Goal: Task Accomplishment & Management: Use online tool/utility

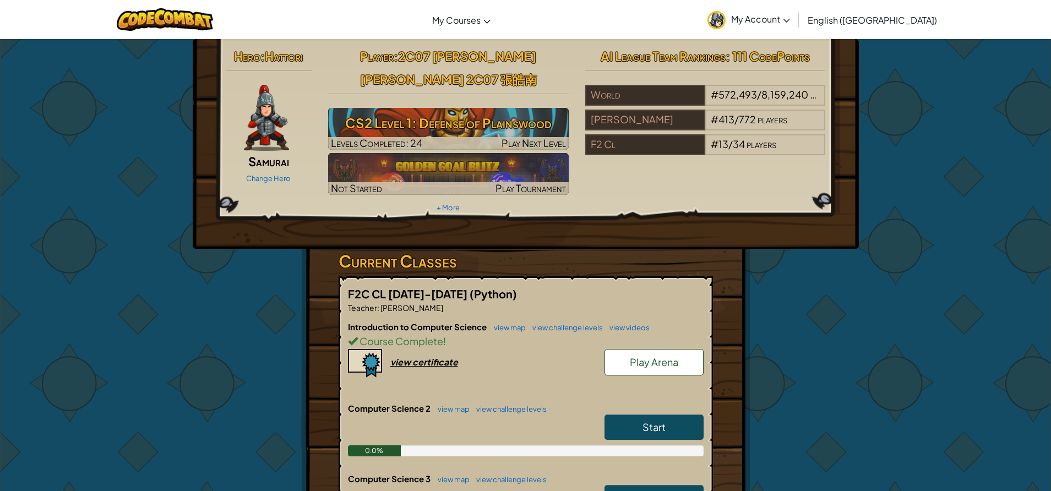
click at [659, 349] on link "Play Arena" at bounding box center [653, 362] width 99 height 26
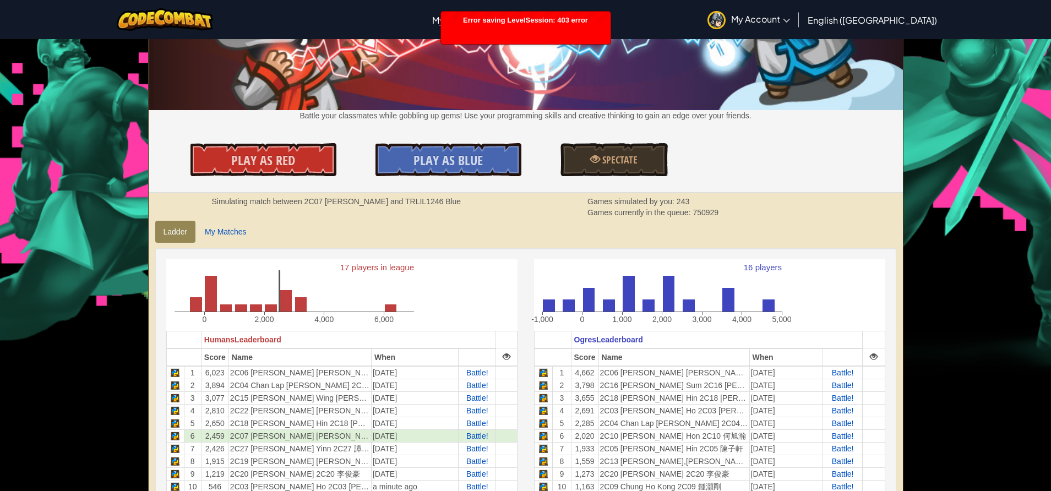
scroll to position [220, 0]
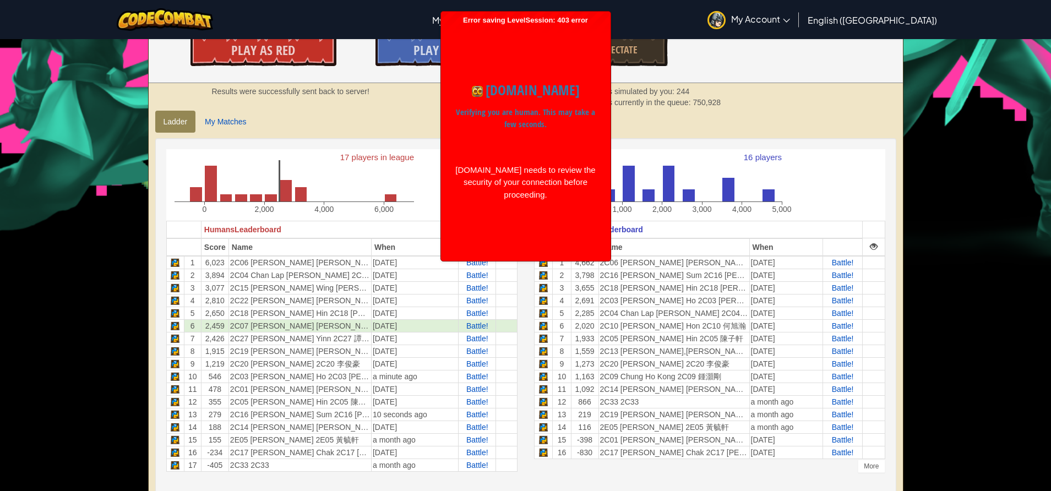
click at [709, 117] on ul "Ladder My Matches" at bounding box center [525, 122] width 741 height 22
click at [593, 134] on div "codecombat.com Verifying you are human. This may take a few seconds. codecombat…" at bounding box center [525, 140] width 159 height 143
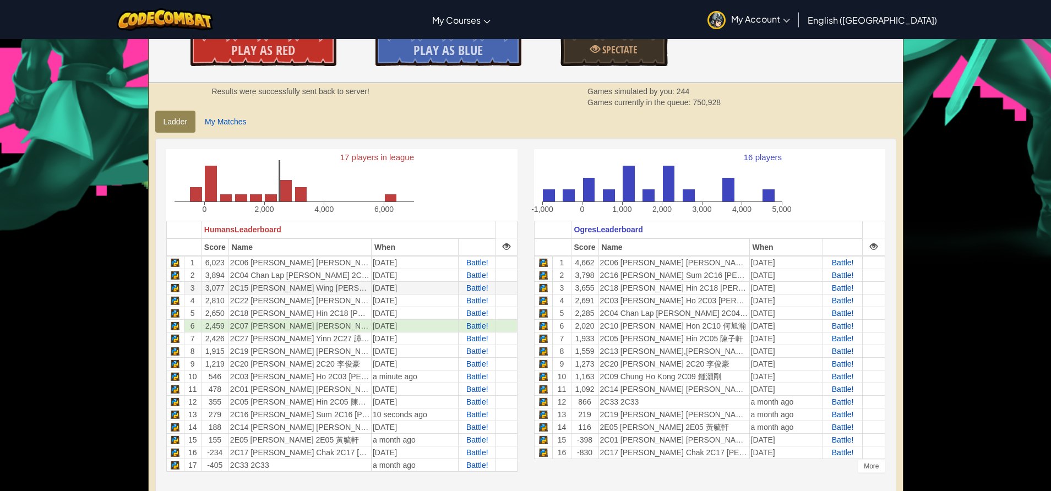
scroll to position [330, 0]
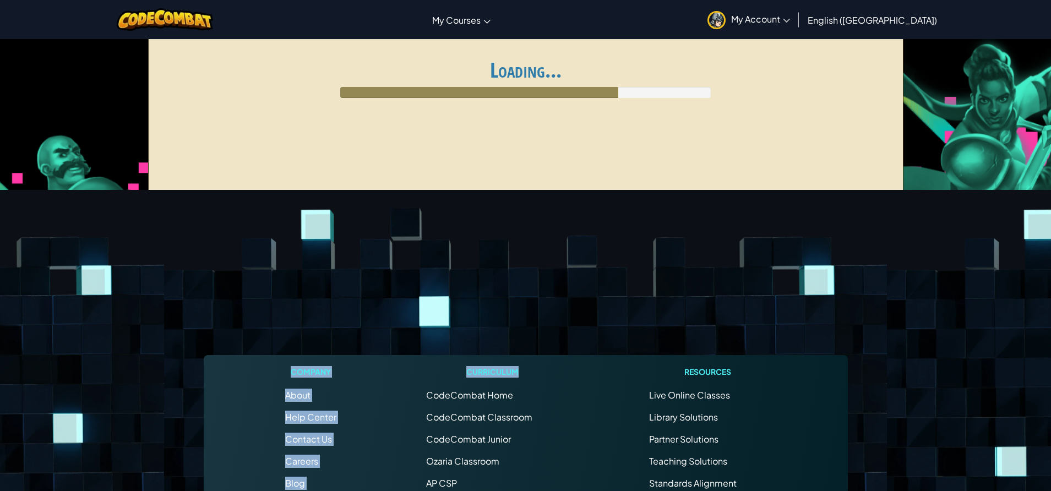
drag, startPoint x: 528, startPoint y: 90, endPoint x: 554, endPoint y: 265, distance: 177.0
click at [554, 265] on div "Toggle navigation My Courses CodeCombat Classroom Ozaria Classroom AI League Es…" at bounding box center [525, 393] width 1051 height 787
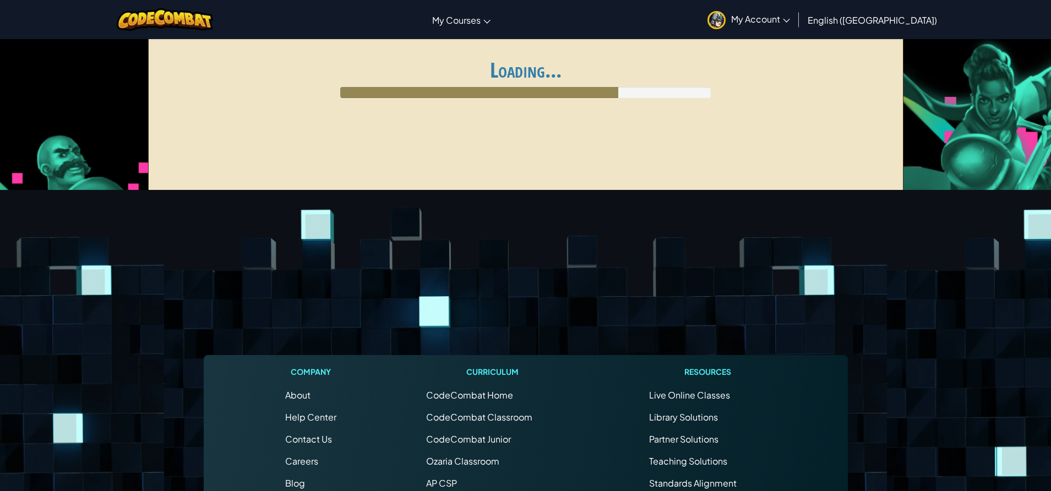
drag, startPoint x: 692, startPoint y: 69, endPoint x: 684, endPoint y: 78, distance: 12.1
click at [692, 70] on h1 "Loading..." at bounding box center [525, 69] width 741 height 23
drag, startPoint x: 702, startPoint y: 101, endPoint x: 699, endPoint y: 89, distance: 13.1
click at [702, 100] on div "Ladder My Matches Loading..." at bounding box center [525, 118] width 755 height 165
click at [699, 89] on div at bounding box center [525, 92] width 370 height 11
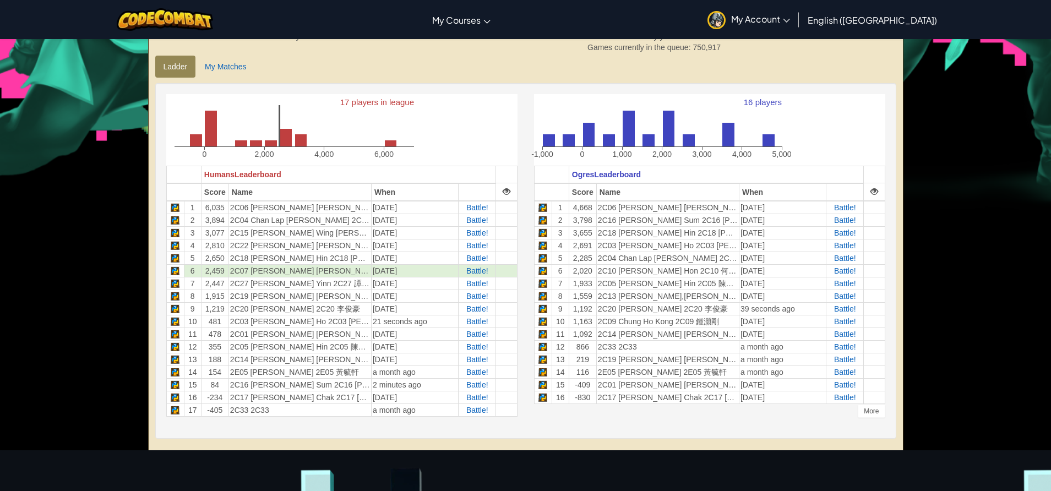
scroll to position [110, 0]
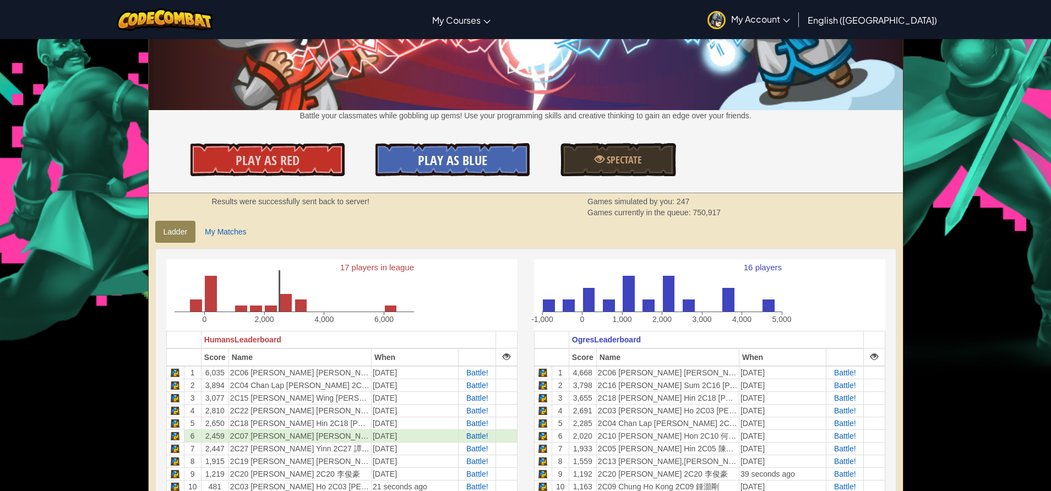
click at [433, 163] on span "Play As Blue" at bounding box center [452, 160] width 69 height 18
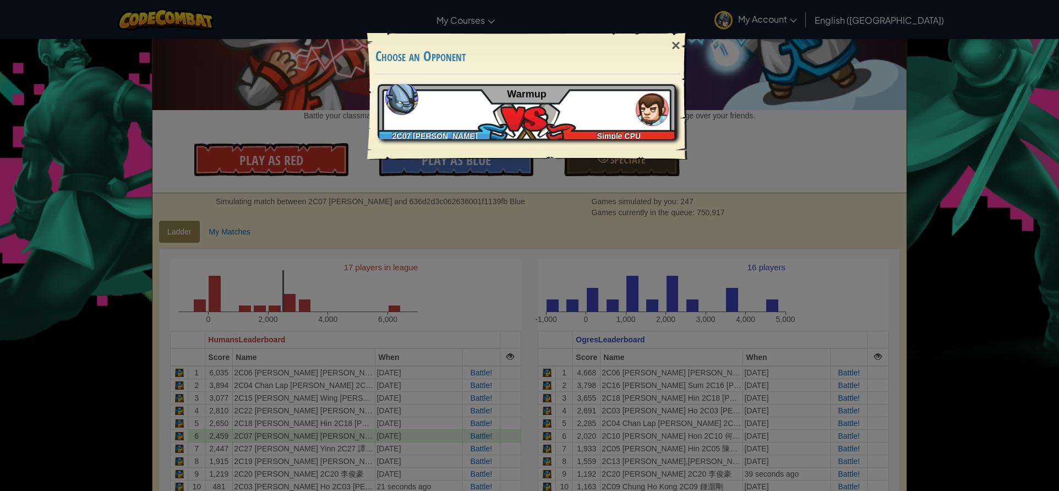
click at [572, 122] on div "2C07 Felix Simple CPU Warmup" at bounding box center [527, 111] width 298 height 55
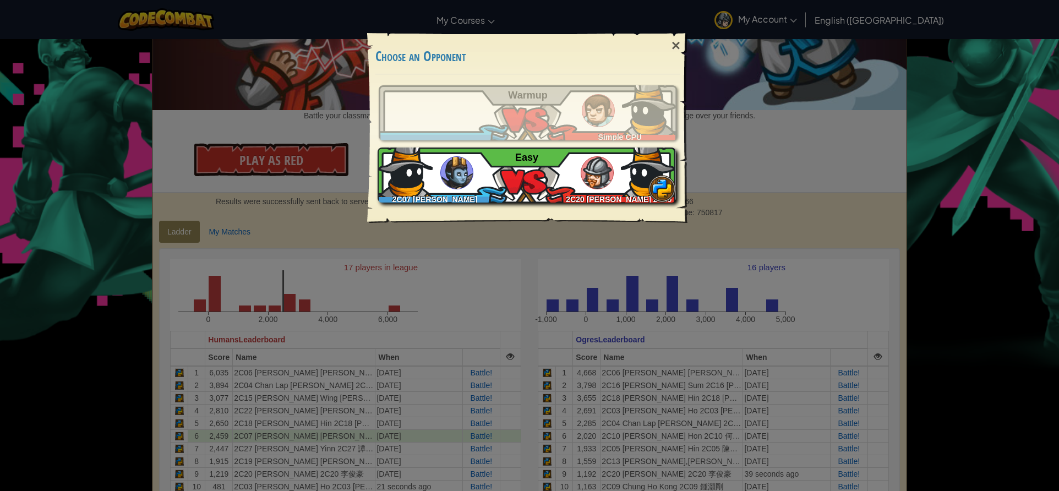
drag, startPoint x: 672, startPoint y: 49, endPoint x: 633, endPoint y: 119, distance: 80.6
click at [672, 51] on div "×" at bounding box center [675, 46] width 25 height 32
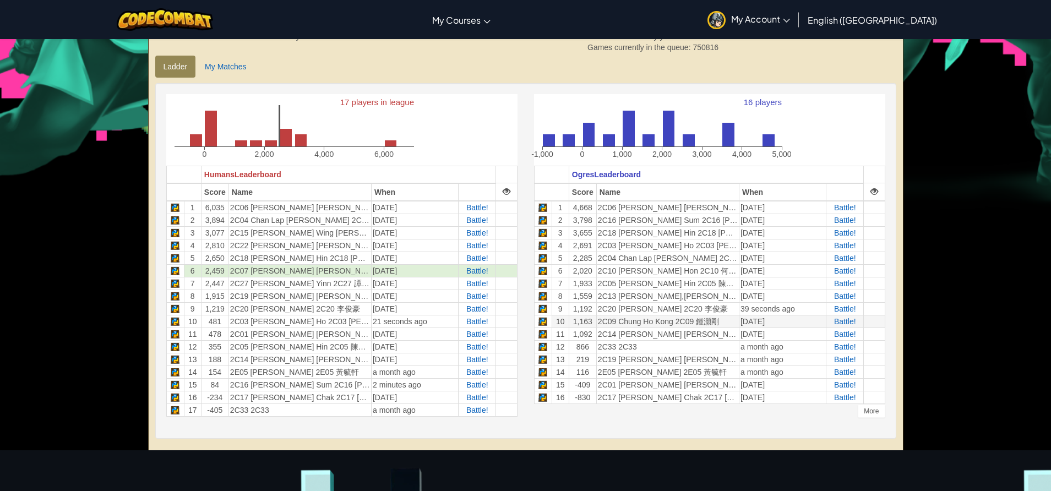
scroll to position [330, 0]
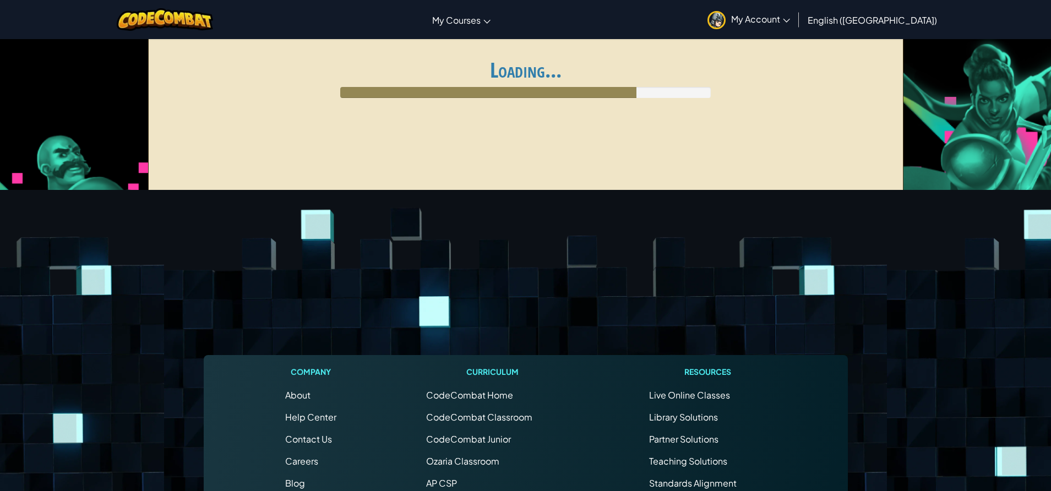
scroll to position [296, 0]
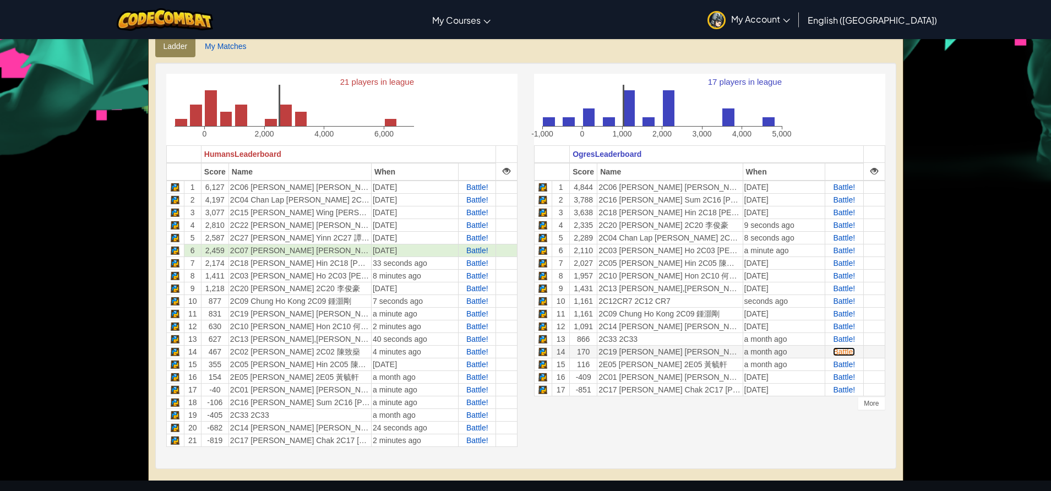
click at [851, 354] on span "Battle!" at bounding box center [844, 351] width 22 height 9
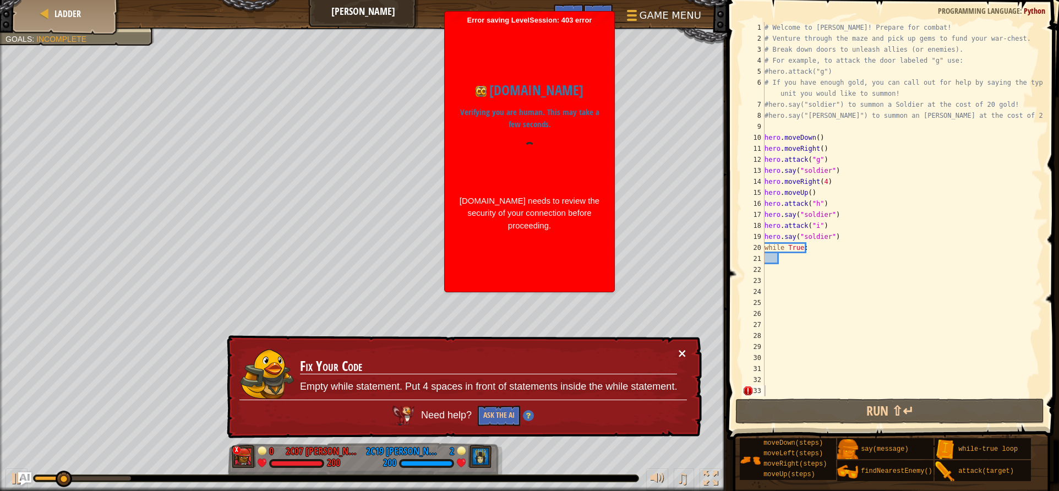
click at [685, 349] on button "×" at bounding box center [682, 354] width 10 height 12
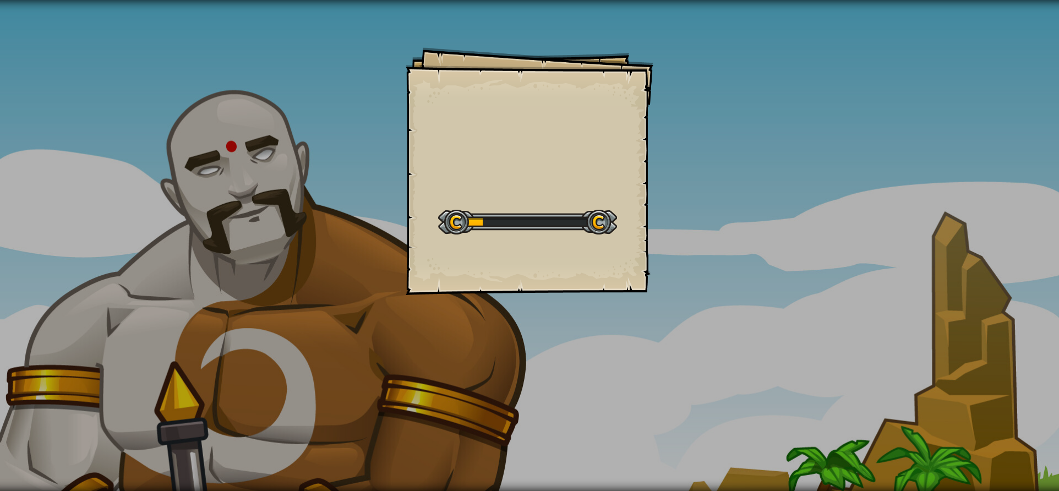
click at [790, 409] on div "Goals Start Level Error loading from server. Try refreshing the page. You'll ne…" at bounding box center [529, 245] width 1059 height 491
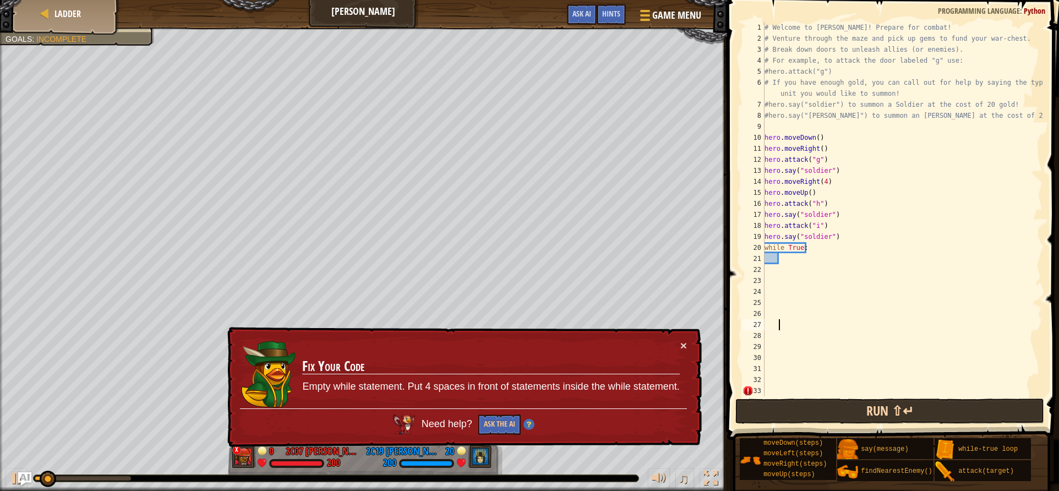
click at [795, 328] on div "# Welcome to Wakka Maul! Prepare for combat! # Venture through the maze and pic…" at bounding box center [902, 220] width 280 height 396
click at [821, 407] on button "Run ⇧↵" at bounding box center [889, 411] width 309 height 25
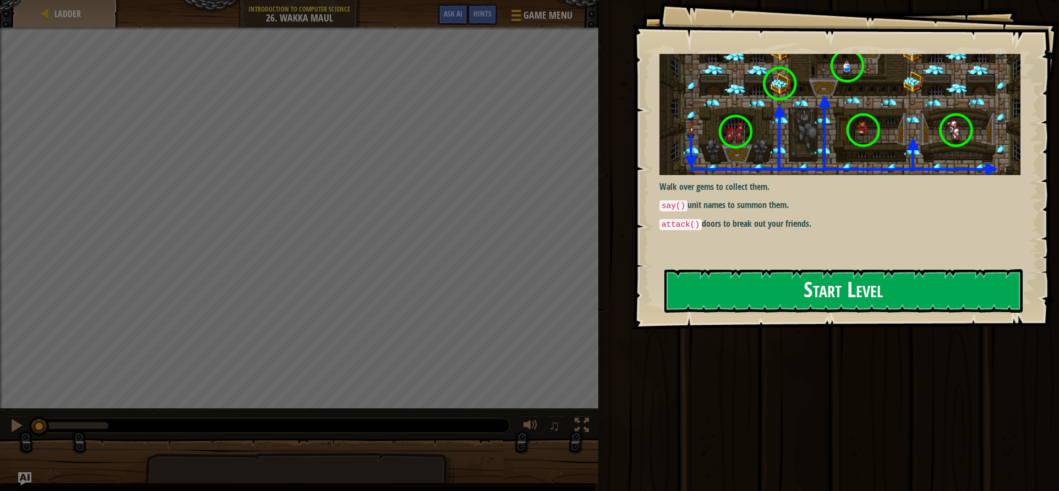
drag, startPoint x: 863, startPoint y: 260, endPoint x: 857, endPoint y: 271, distance: 12.1
click at [860, 267] on div "Goals Walk over gems to collect them. say() unit names to summon them. attack()…" at bounding box center [845, 165] width 427 height 330
click at [848, 292] on button "Start Level" at bounding box center [843, 290] width 358 height 43
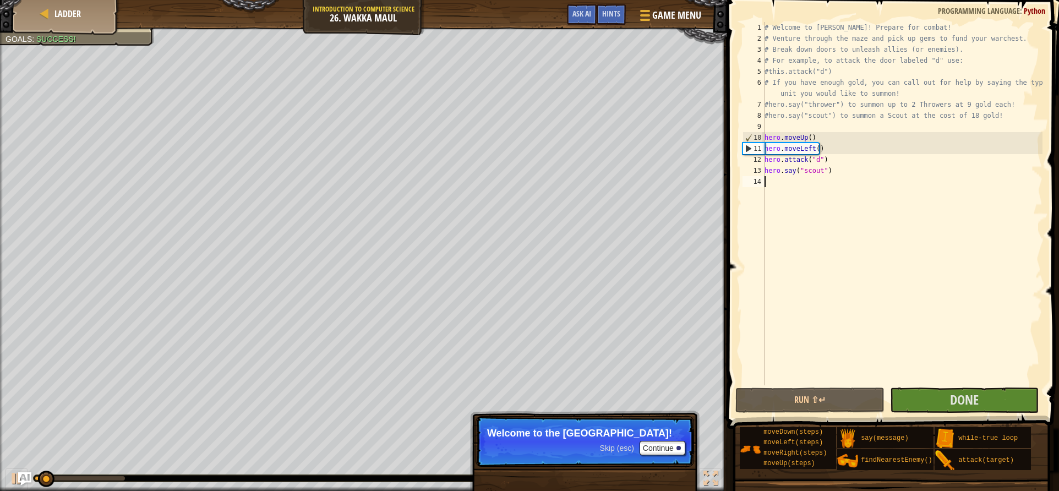
click at [798, 182] on div "# Welcome to [PERSON_NAME]! Prepare for combat! # Venture through the maze and …" at bounding box center [902, 214] width 280 height 385
type textarea "h"
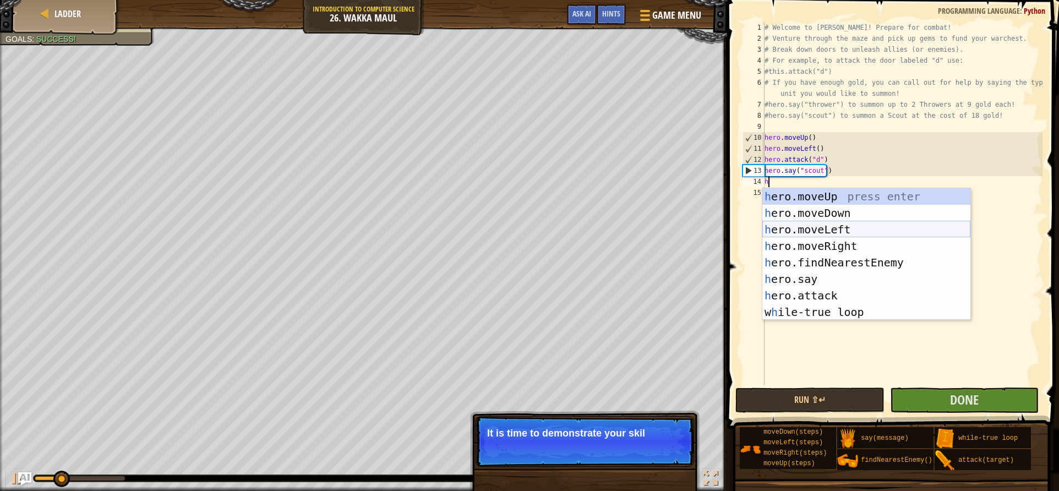
click at [826, 231] on div "h ero.moveUp press enter h ero.moveDown press enter h ero.moveLeft press enter …" at bounding box center [866, 270] width 208 height 165
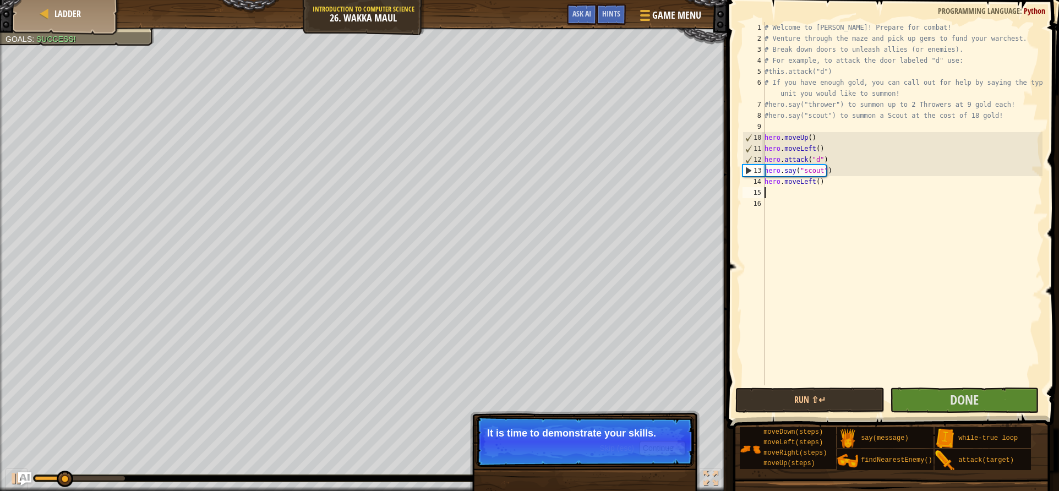
click at [818, 179] on div "# Welcome to [PERSON_NAME]! Prepare for combat! # Venture through the maze and …" at bounding box center [902, 214] width 280 height 385
click at [817, 180] on div "# Welcome to [PERSON_NAME]! Prepare for combat! # Venture through the maze and …" at bounding box center [902, 214] width 280 height 385
click at [866, 249] on div "Ladder Introduction to Computer Science 26. Wakka Maul Game Menu Done Hints Ask…" at bounding box center [529, 245] width 1059 height 491
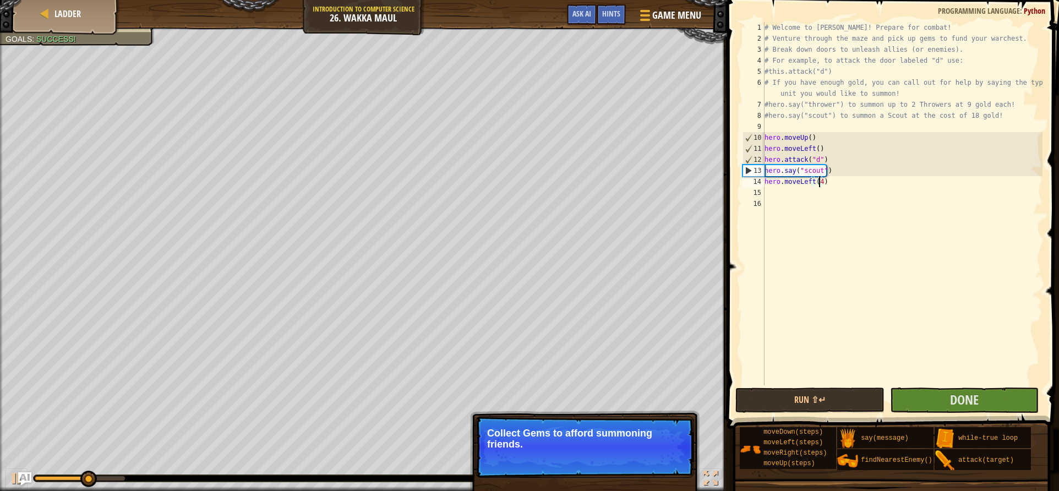
type textarea "hero.moveLeft(4)"
click at [609, 419] on p "Skip (esc) Continue Collect Gems to afford summoning friends." at bounding box center [585, 447] width 219 height 62
click at [653, 463] on button "Continue" at bounding box center [663, 459] width 46 height 14
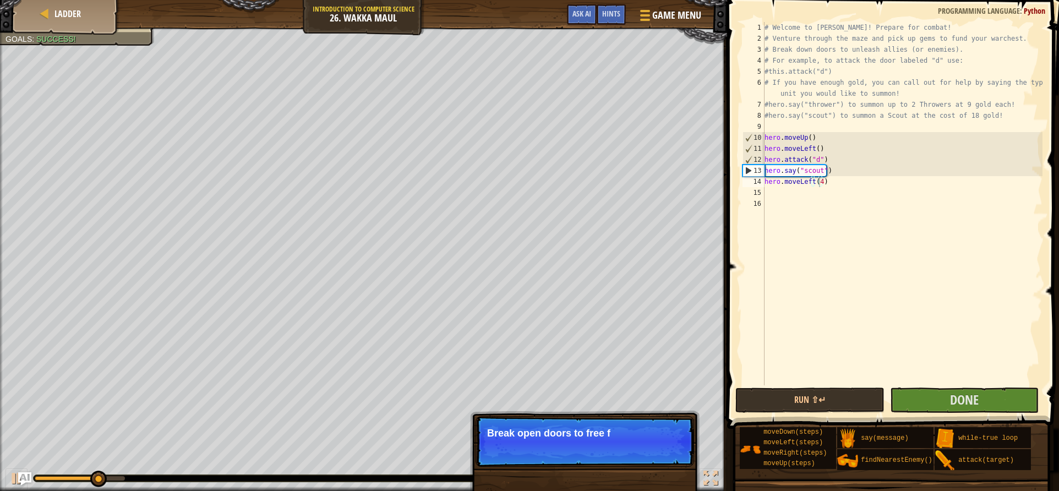
click at [671, 445] on p "Skip (esc) Continue Break open doors to free f" at bounding box center [585, 441] width 219 height 51
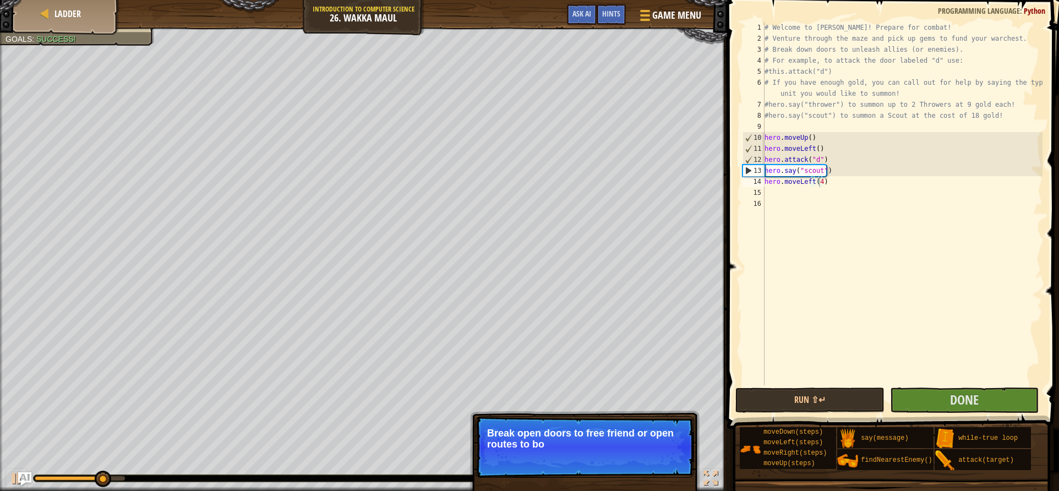
click at [674, 449] on p "Break open doors to free friend or open routes to bo" at bounding box center [584, 439] width 195 height 22
click at [674, 449] on p "Break open doors to free friend or open routes to bonuses!" at bounding box center [584, 439] width 195 height 22
drag, startPoint x: 674, startPoint y: 449, endPoint x: 669, endPoint y: 461, distance: 12.9
click at [669, 461] on button "Continue" at bounding box center [663, 459] width 46 height 14
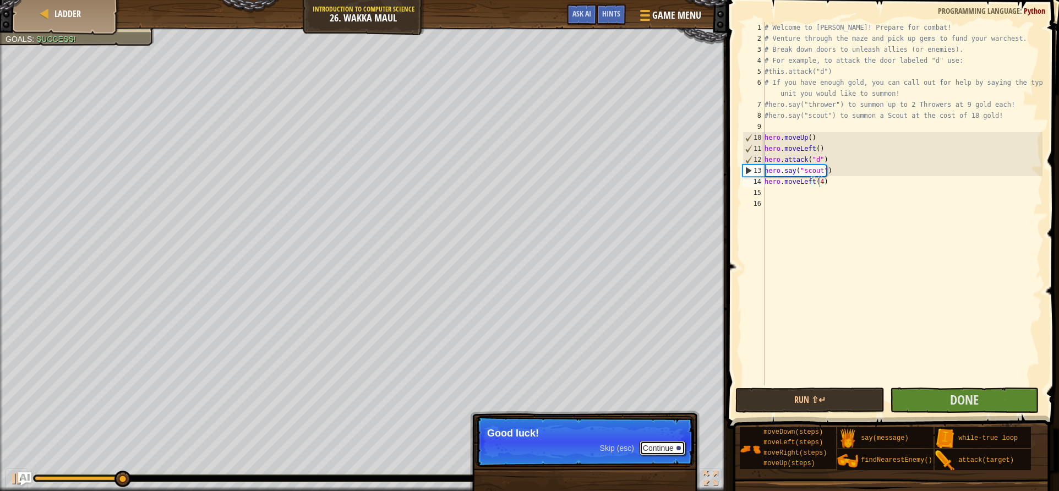
click at [662, 444] on button "Continue" at bounding box center [663, 448] width 46 height 14
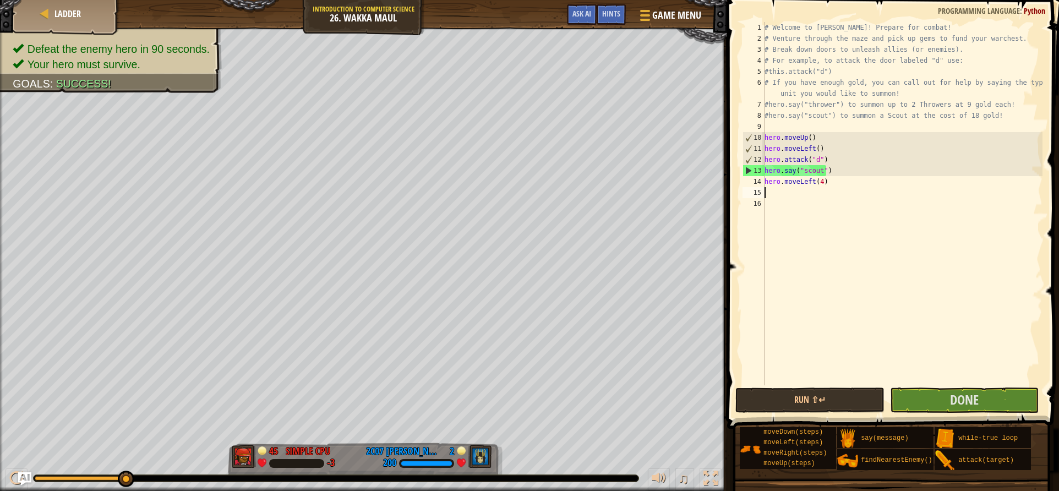
click at [803, 194] on div "# Welcome to [PERSON_NAME]! Prepare for combat! # Venture through the maze and …" at bounding box center [902, 214] width 280 height 385
type textarea "h"
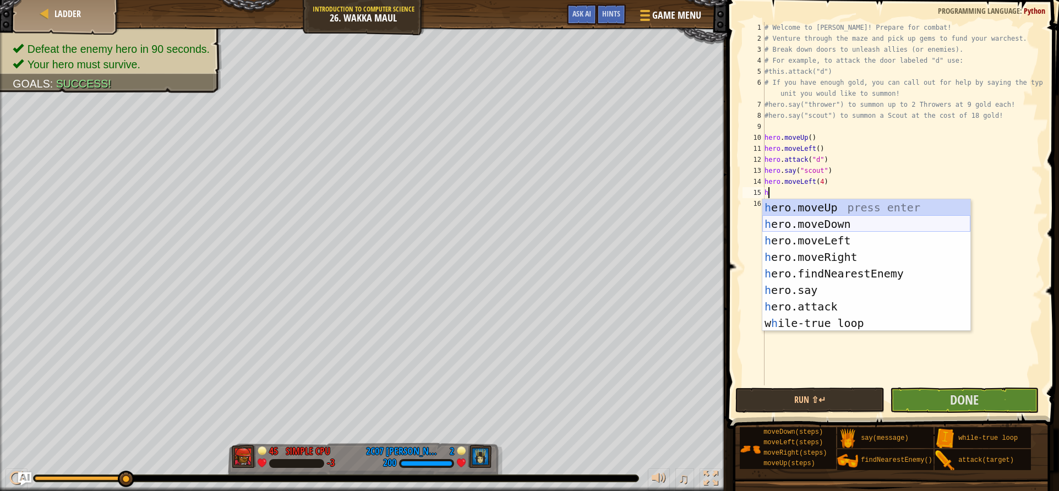
click at [846, 227] on div "h ero.moveUp press enter h ero.moveDown press enter h ero.moveLeft press enter …" at bounding box center [866, 281] width 208 height 165
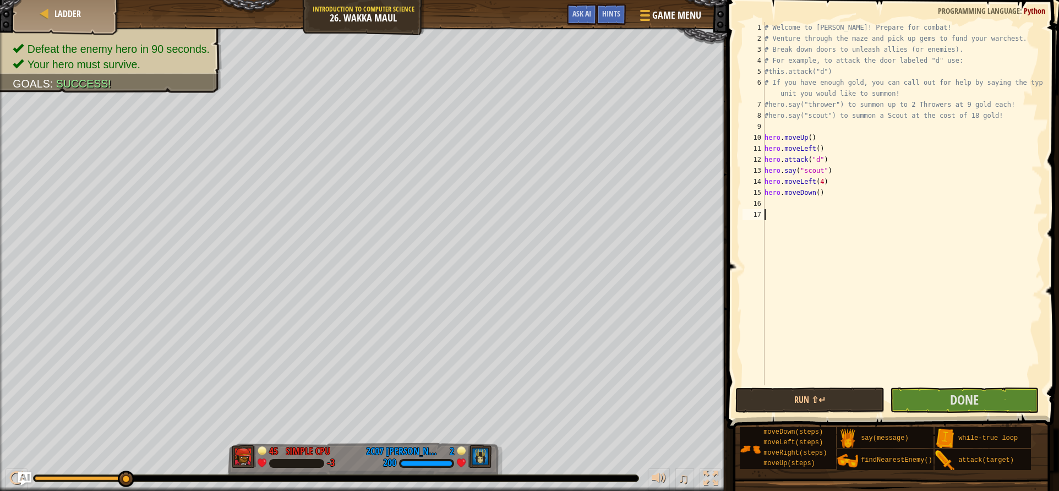
click at [805, 211] on div "# Welcome to [PERSON_NAME]! Prepare for combat! # Venture through the maze and …" at bounding box center [902, 214] width 280 height 385
type textarea "h"
click at [797, 206] on div "# Welcome to [PERSON_NAME]! Prepare for combat! # Venture through the maze and …" at bounding box center [902, 214] width 280 height 385
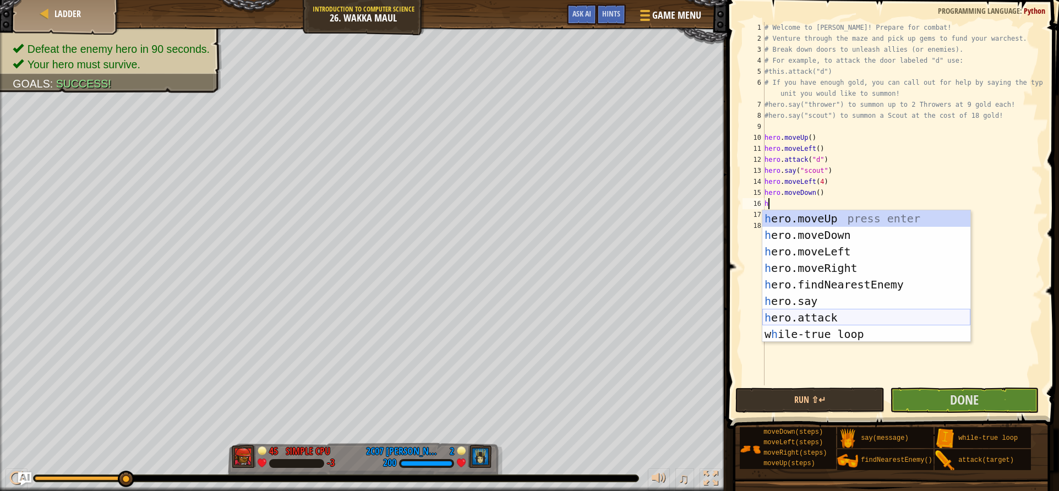
click at [835, 309] on div "h ero.moveUp press enter h ero.moveDown press enter h ero.moveLeft press enter …" at bounding box center [866, 292] width 208 height 165
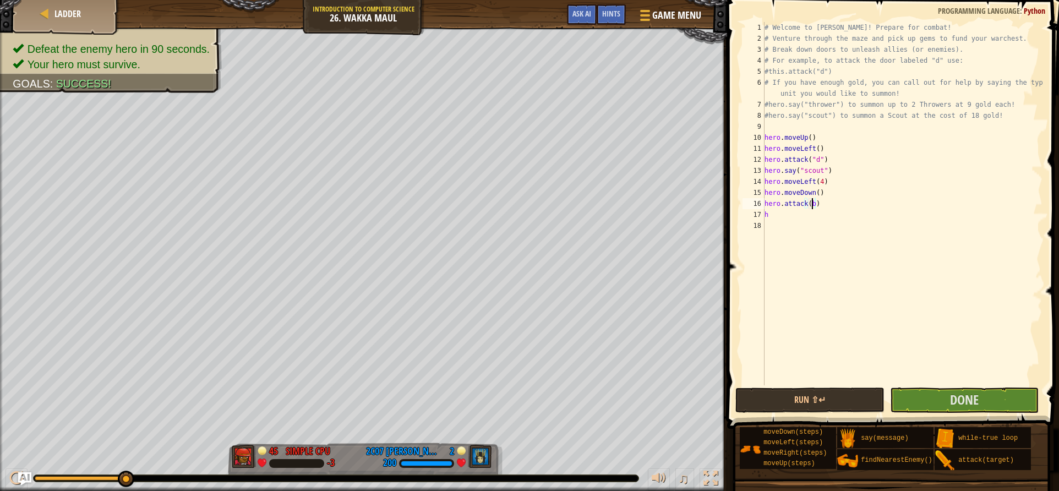
scroll to position [5, 3]
click at [789, 219] on div "# Welcome to [PERSON_NAME]! Prepare for combat! # Venture through the maze and …" at bounding box center [902, 214] width 280 height 385
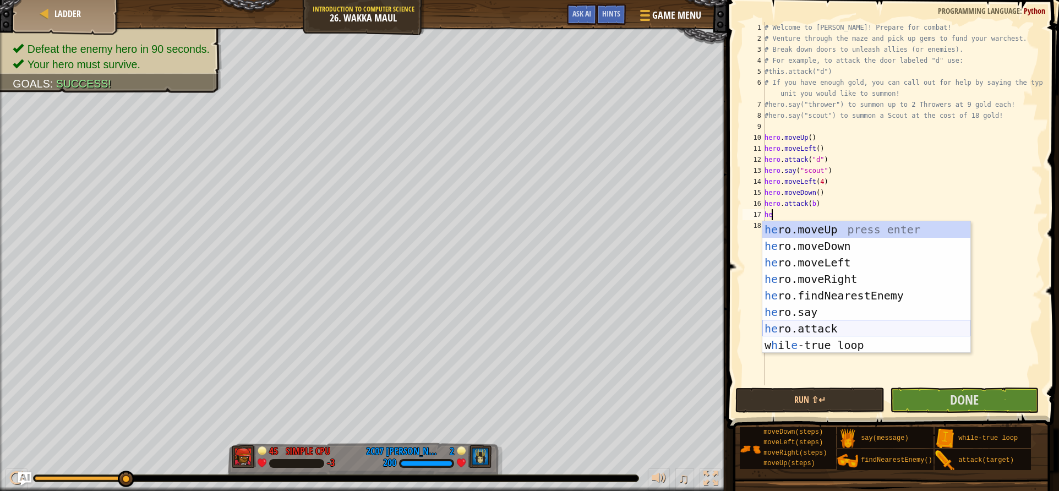
click at [832, 328] on div "he ro.moveUp press enter he ro.moveDown press enter he ro.moveLeft press enter …" at bounding box center [866, 303] width 208 height 165
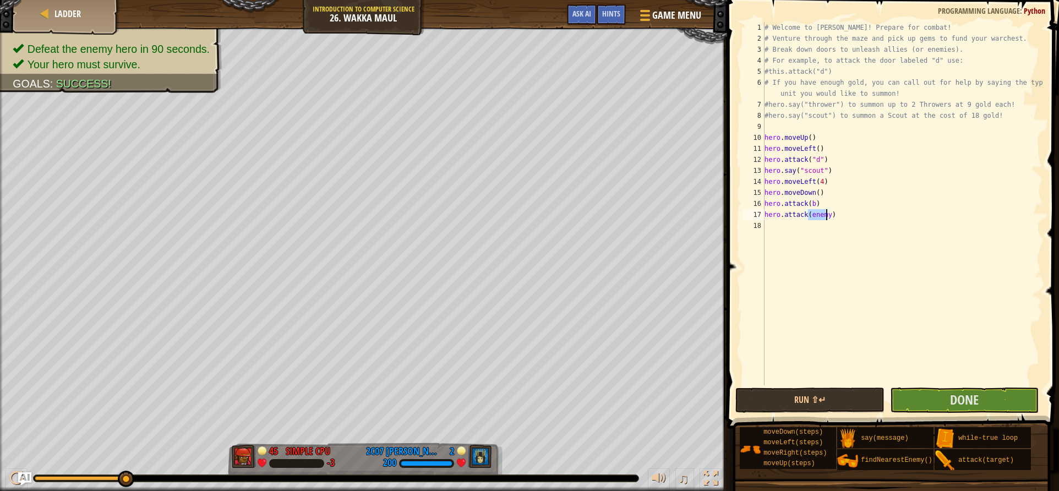
scroll to position [5, 3]
click at [813, 231] on div "hero.[PERSON_NAME] press enter" at bounding box center [910, 246] width 208 height 50
type textarea "hero.attack(enemy)"
click at [805, 227] on div "# Welcome to [PERSON_NAME]! Prepare for combat! # Venture through the maze and …" at bounding box center [902, 214] width 280 height 385
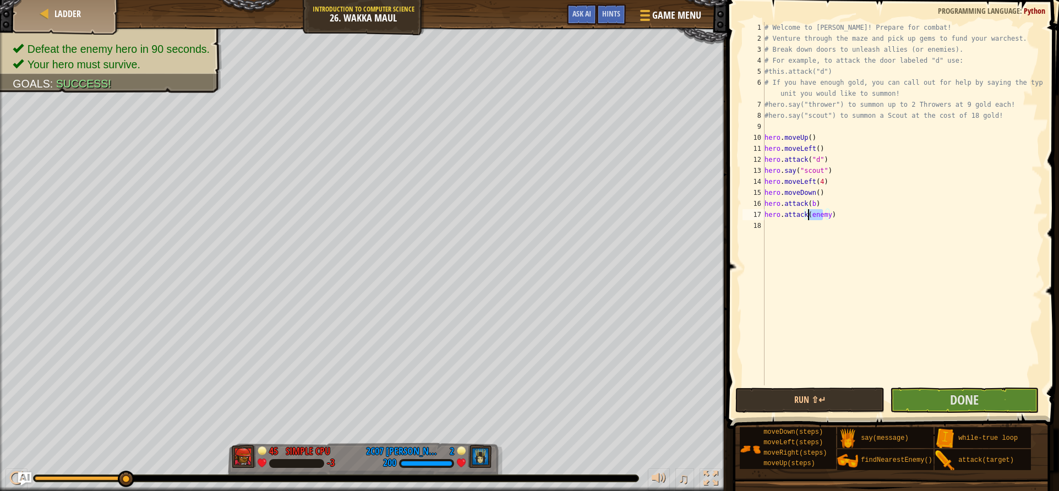
drag, startPoint x: 824, startPoint y: 214, endPoint x: 809, endPoint y: 215, distance: 14.3
click at [809, 215] on div "# Welcome to [PERSON_NAME]! Prepare for combat! # Venture through the maze and …" at bounding box center [902, 214] width 280 height 385
click at [814, 213] on div "# Welcome to [PERSON_NAME]! Prepare for combat! # Venture through the maze and …" at bounding box center [902, 214] width 280 height 385
type textarea "hero.attack(c)"
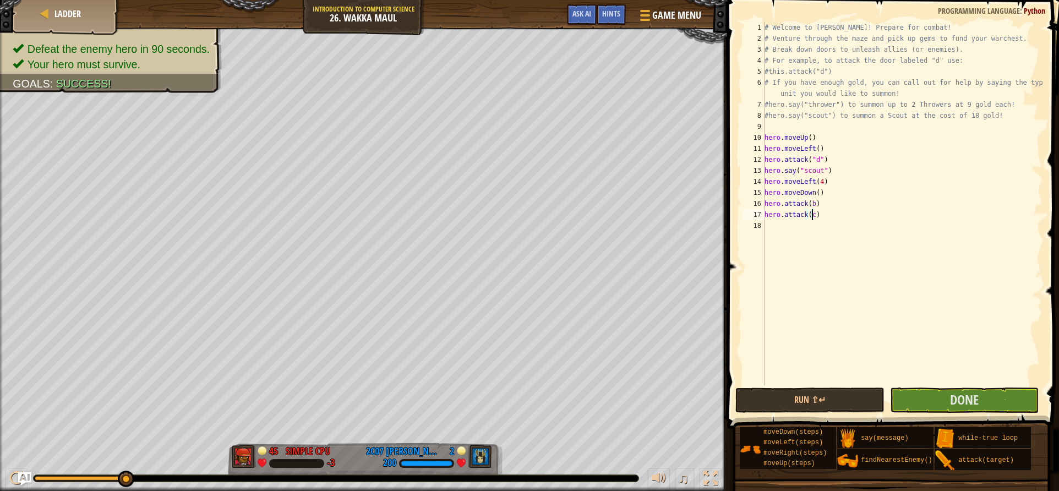
click at [810, 221] on div "# Welcome to [PERSON_NAME]! Prepare for combat! # Venture through the maze and …" at bounding box center [902, 214] width 280 height 385
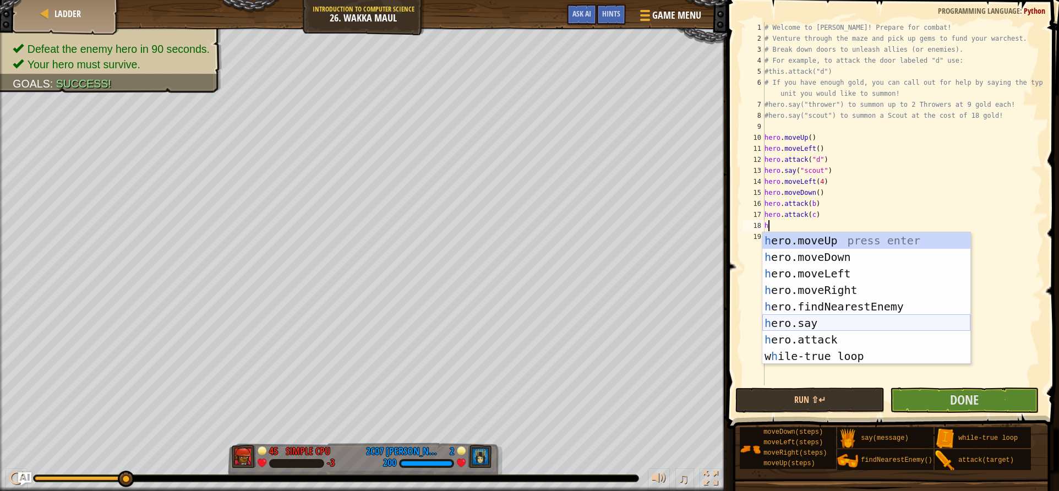
click at [819, 325] on div "h ero.moveUp press enter h ero.moveDown press enter h ero.moveLeft press enter …" at bounding box center [866, 314] width 208 height 165
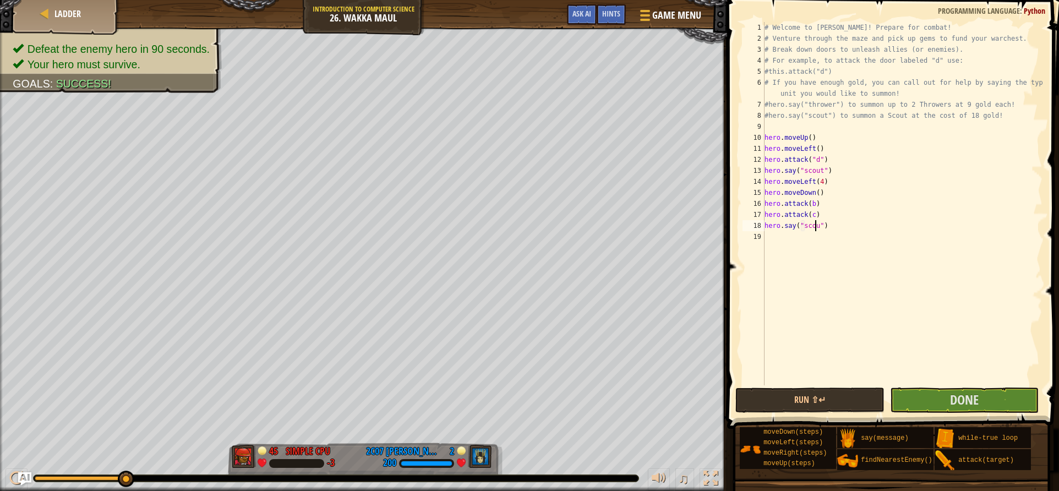
scroll to position [5, 4]
click at [859, 396] on button "Run ⇧↵" at bounding box center [809, 400] width 149 height 25
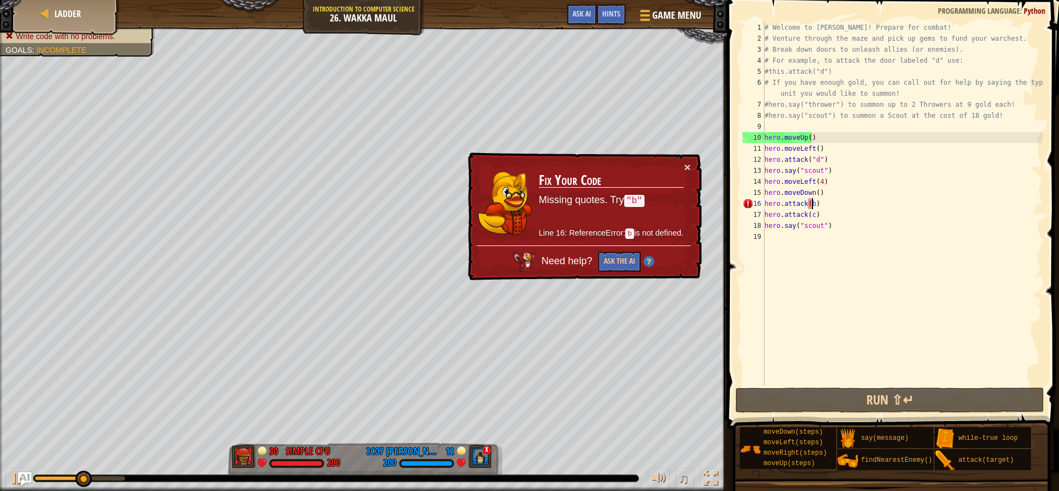
click at [812, 200] on div "# Welcome to [PERSON_NAME]! Prepare for combat! # Venture through the maze and …" at bounding box center [902, 214] width 280 height 385
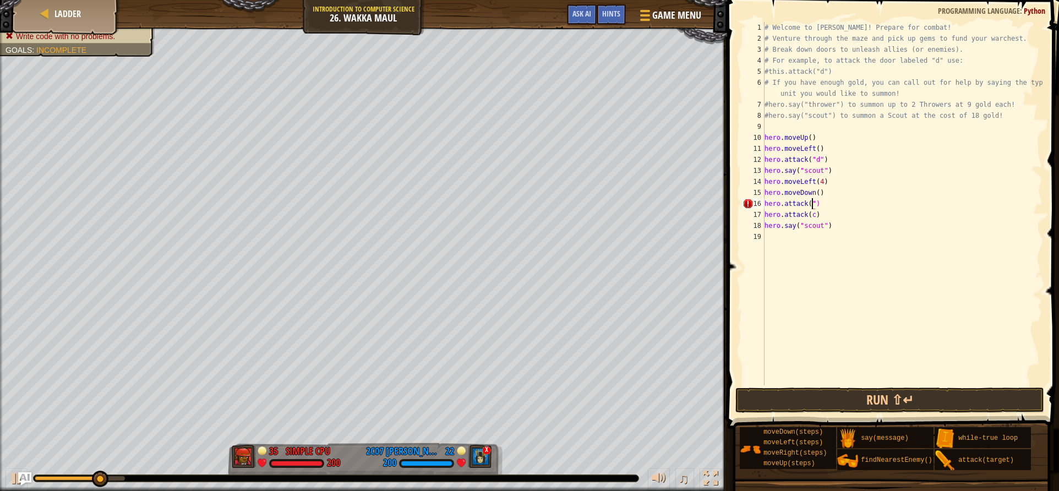
scroll to position [5, 4]
click at [813, 212] on div "# Welcome to [PERSON_NAME]! Prepare for combat! # Venture through the maze and …" at bounding box center [902, 214] width 280 height 385
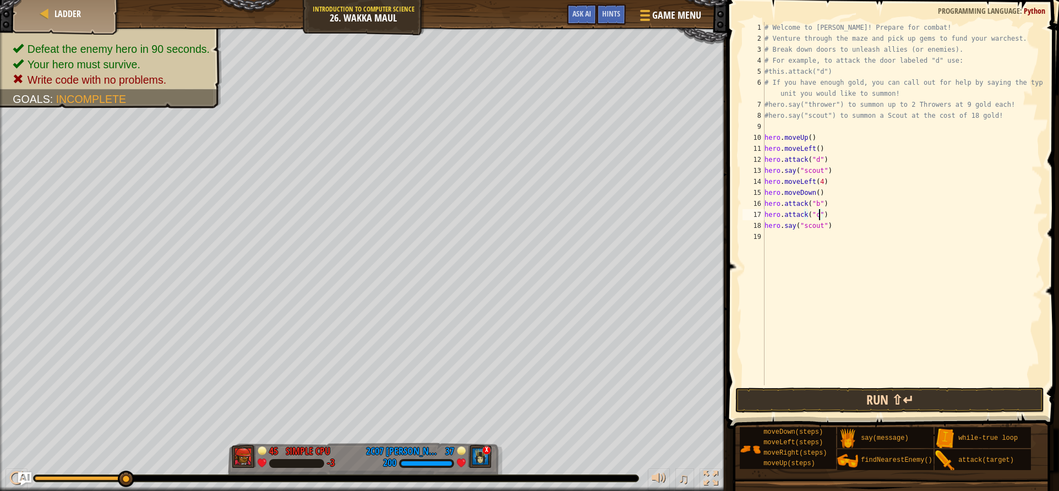
type textarea "hero.attack("c")"
click at [788, 401] on button "Run ⇧↵" at bounding box center [889, 400] width 309 height 25
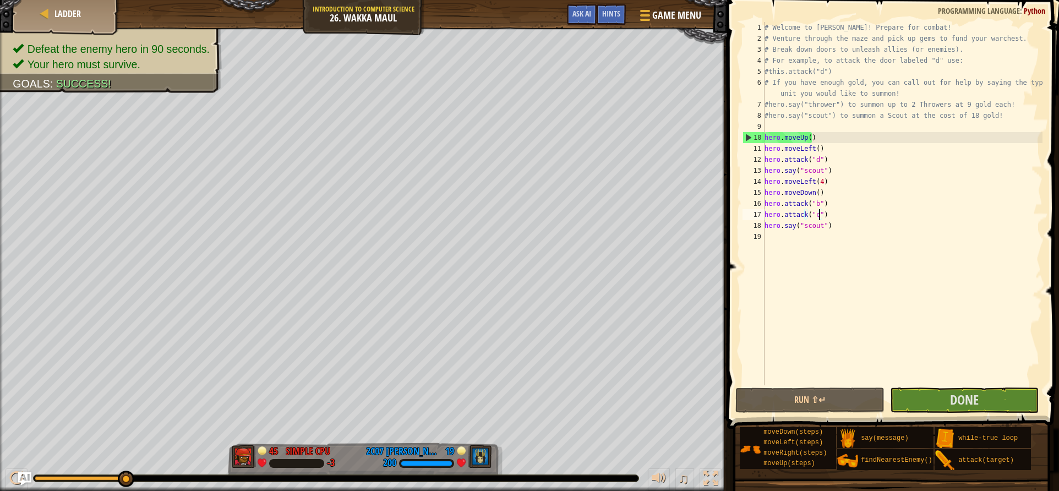
click at [793, 239] on div "# Welcome to [PERSON_NAME]! Prepare for combat! # Venture through the maze and …" at bounding box center [902, 214] width 280 height 385
type textarea "h"
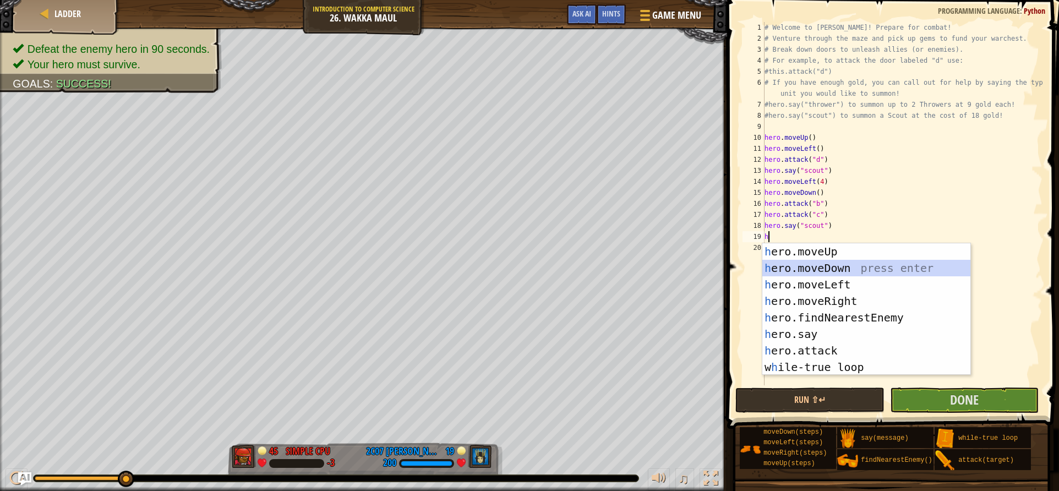
click at [805, 265] on div "h ero.moveUp press enter h ero.moveDown press enter h ero.moveLeft press enter …" at bounding box center [866, 325] width 208 height 165
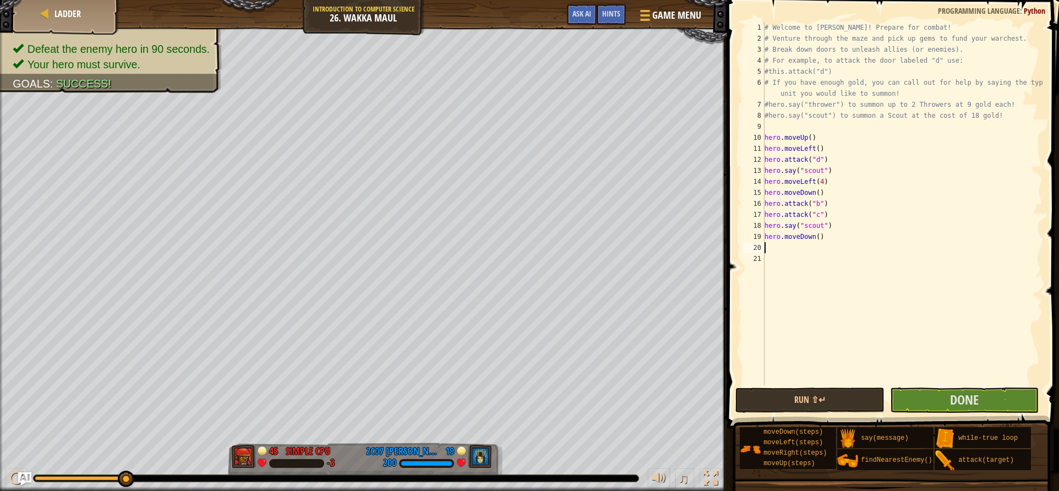
type textarea "h"
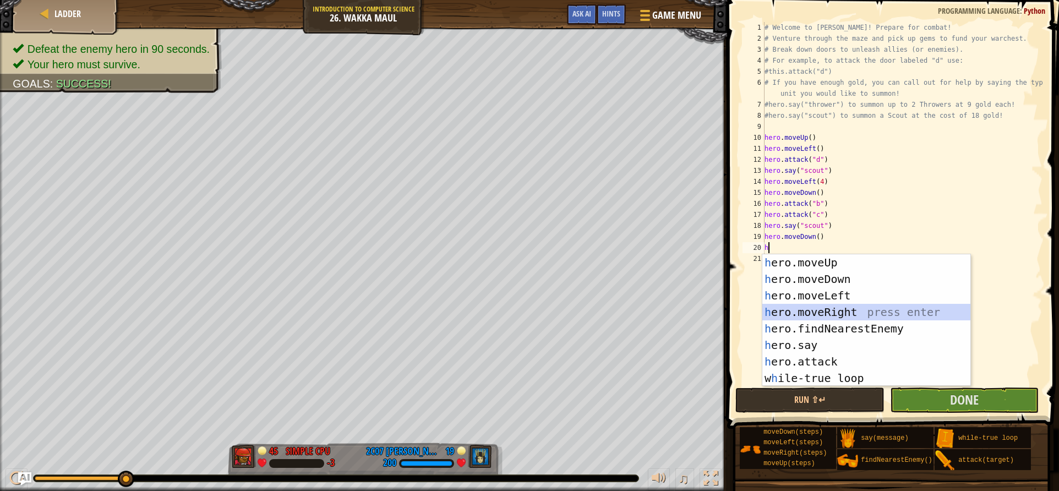
click at [824, 307] on div "h ero.moveUp press enter h ero.moveDown press enter h ero.moveLeft press enter …" at bounding box center [866, 336] width 208 height 165
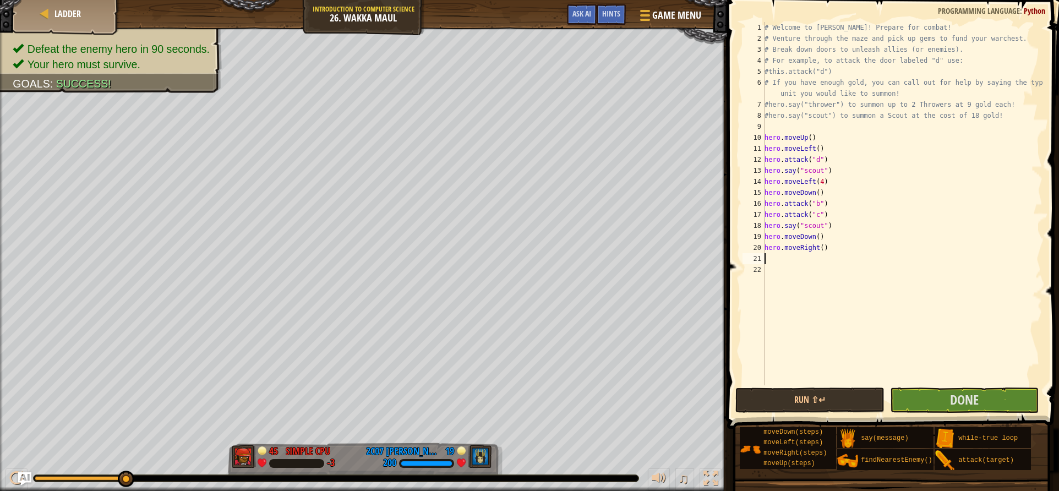
click at [819, 251] on div "# Welcome to [PERSON_NAME]! Prepare for combat! # Venture through the maze and …" at bounding box center [902, 214] width 280 height 385
type textarea "hero.moveRight(2)"
click at [817, 259] on div "# Welcome to [PERSON_NAME]! Prepare for combat! # Venture through the maze and …" at bounding box center [902, 214] width 280 height 385
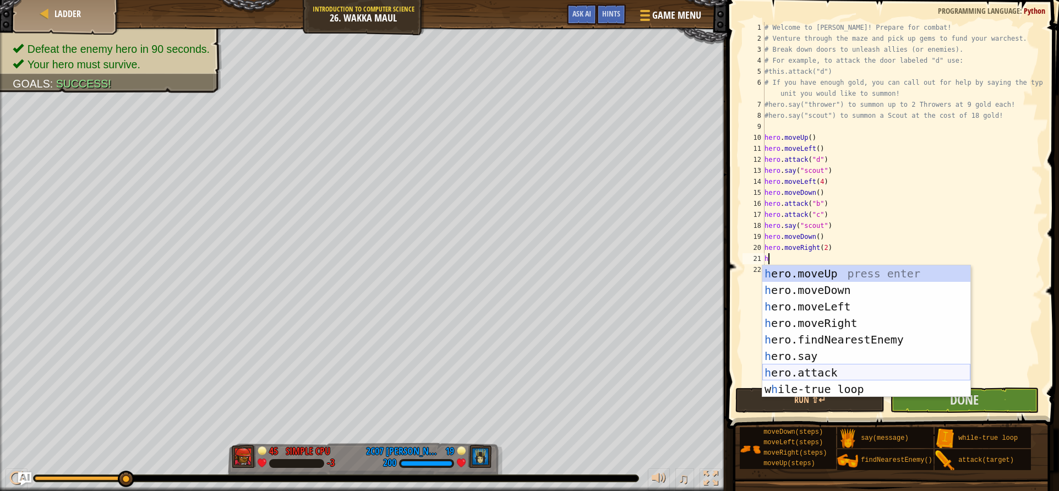
click at [835, 375] on div "h ero.moveUp press enter h ero.moveDown press enter h ero.moveLeft press enter …" at bounding box center [866, 347] width 208 height 165
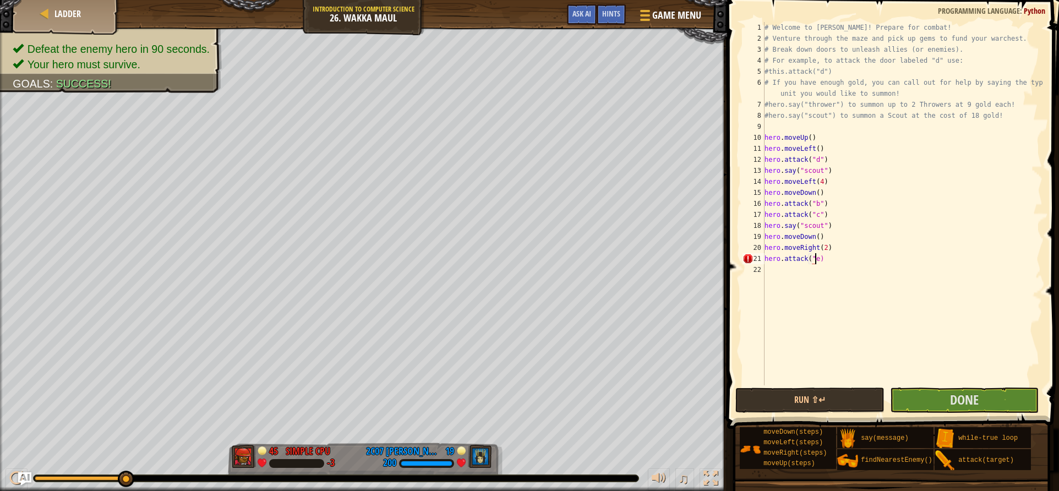
scroll to position [5, 4]
type textarea "hero.attack("e")"
click at [810, 283] on div "# Welcome to [PERSON_NAME]! Prepare for combat! # Venture through the maze and …" at bounding box center [902, 214] width 280 height 385
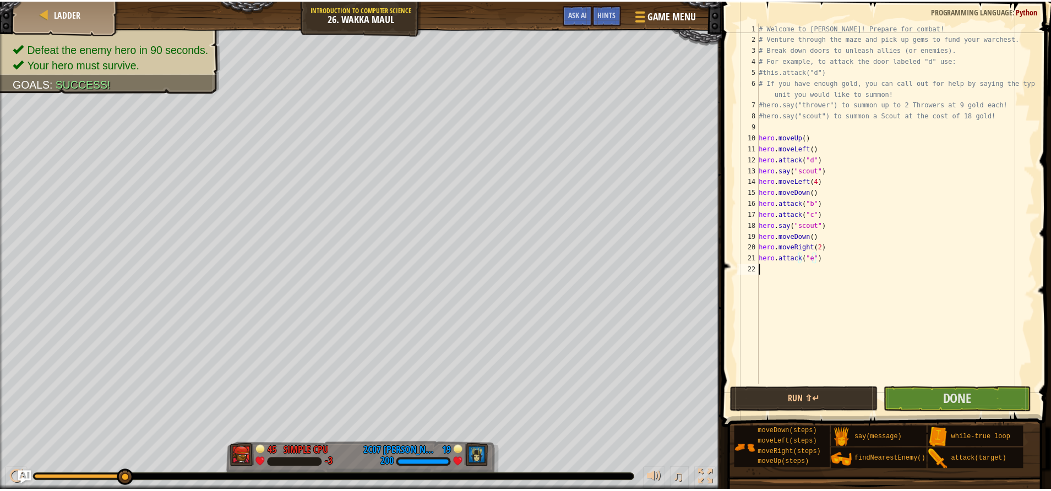
scroll to position [5, 0]
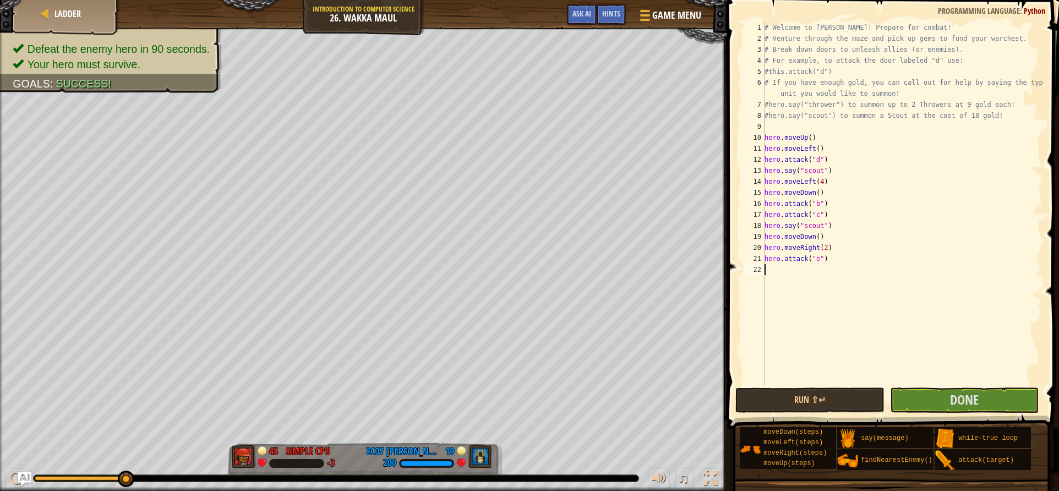
type textarea "h"
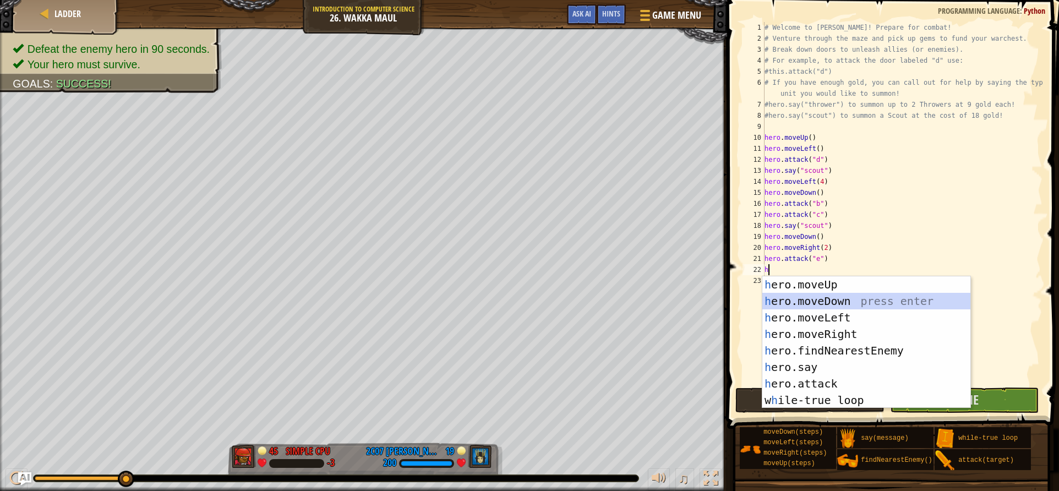
click at [814, 302] on div "h ero.moveUp press enter h ero.moveDown press enter h ero.moveLeft press enter …" at bounding box center [866, 358] width 208 height 165
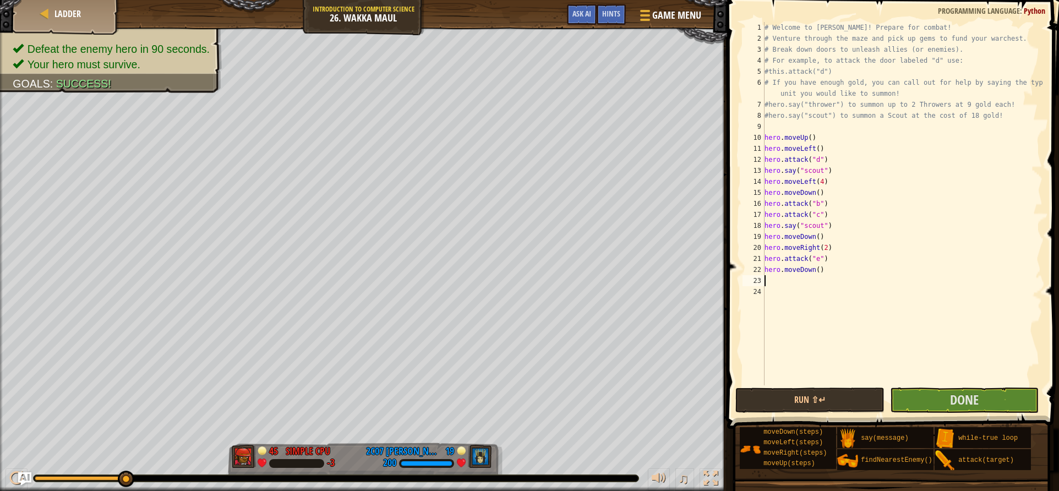
type textarea "h"
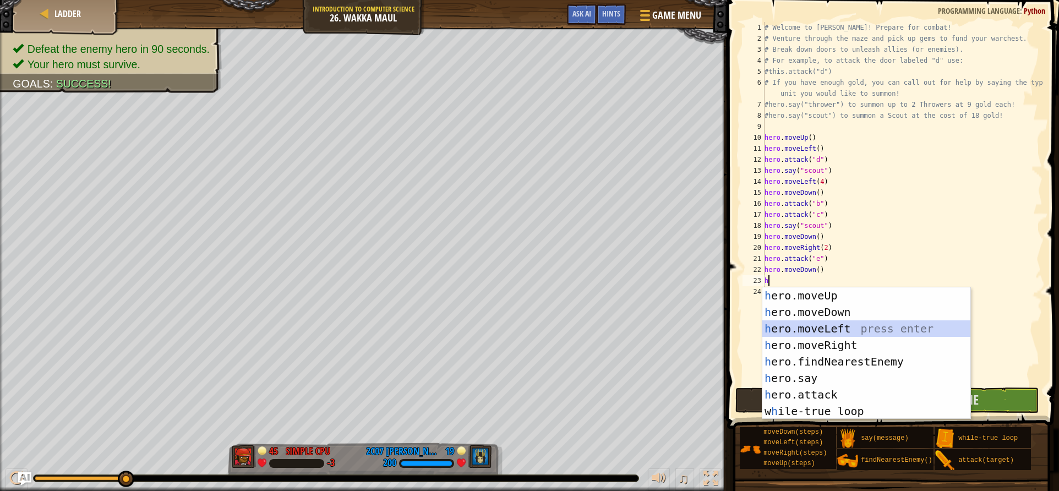
click at [815, 322] on div "h ero.moveUp press enter h ero.moveDown press enter h ero.moveLeft press enter …" at bounding box center [866, 369] width 208 height 165
type textarea "h"
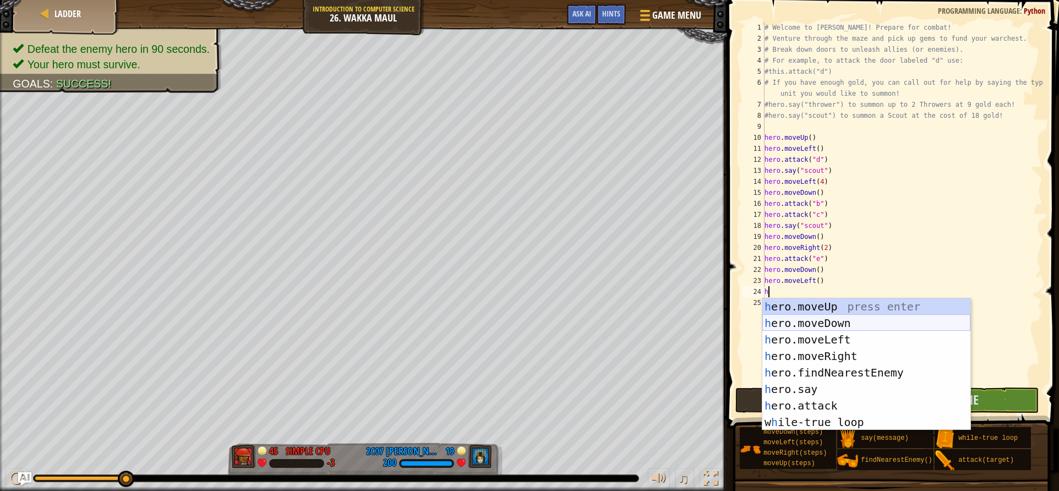
click at [813, 318] on div "h ero.moveUp press enter h ero.moveDown press enter h ero.moveLeft press enter …" at bounding box center [866, 380] width 208 height 165
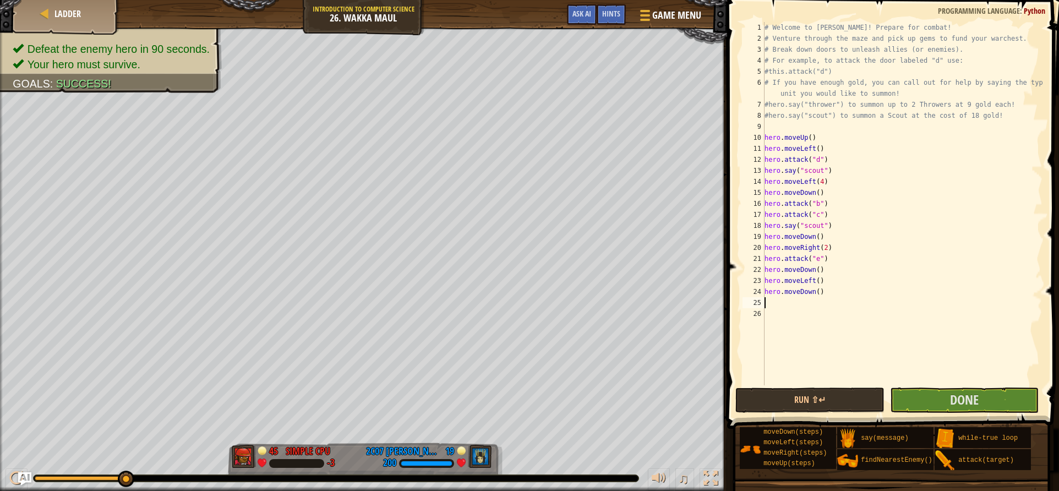
type textarea "h"
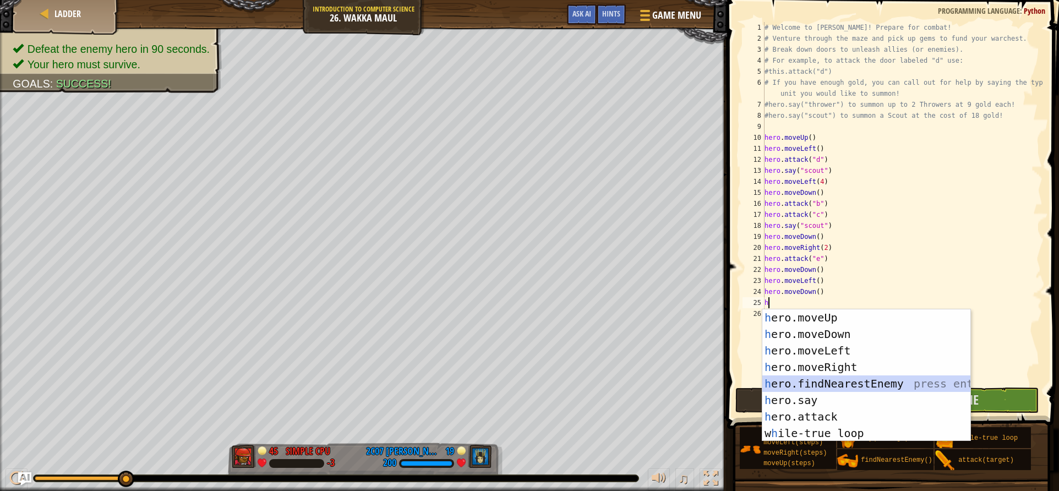
click at [815, 388] on div "h ero.moveUp press enter h ero.moveDown press enter h ero.moveLeft press enter …" at bounding box center [866, 391] width 208 height 165
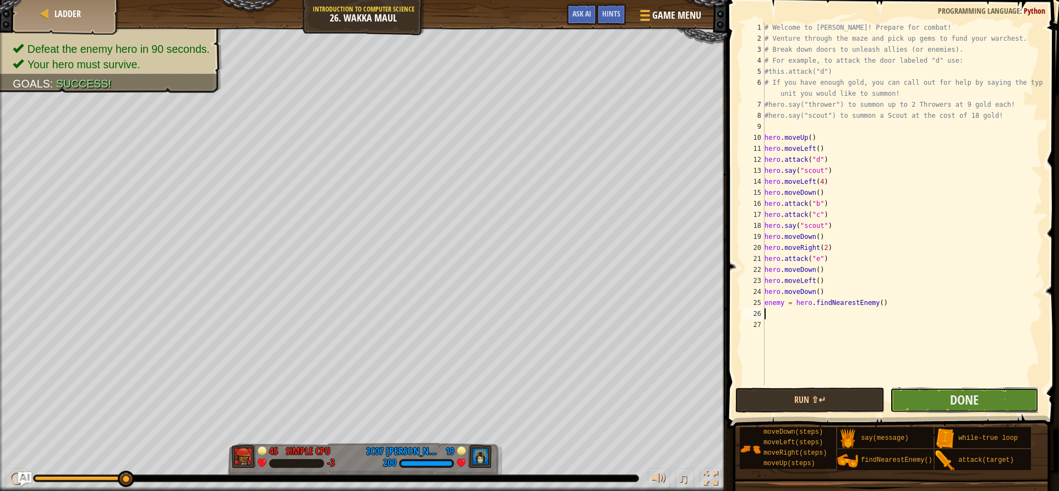
click at [909, 397] on button "Done" at bounding box center [964, 400] width 149 height 25
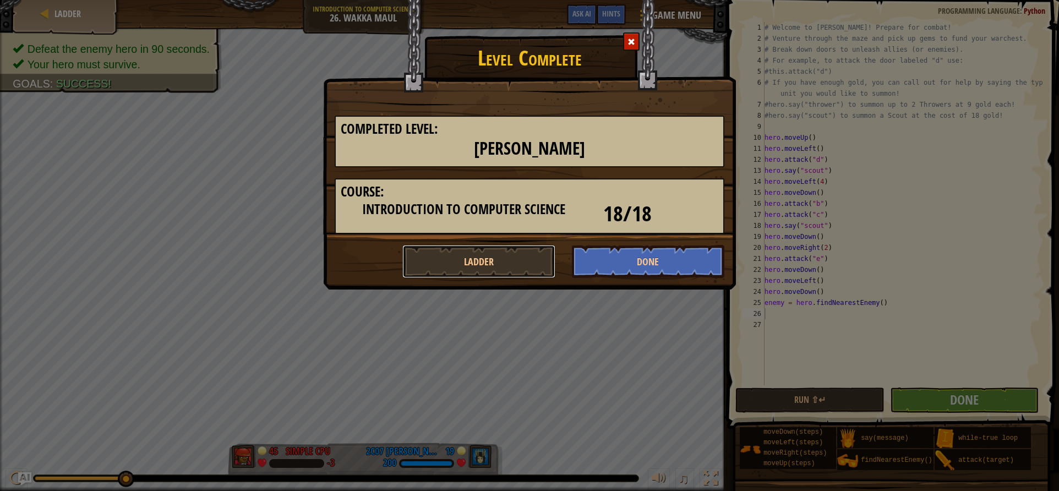
drag, startPoint x: 489, startPoint y: 270, endPoint x: 665, endPoint y: 156, distance: 209.0
click at [665, 164] on div "Completed Level: Wakka Maul Course: Introduction to Computer Science 18/18 Ladd…" at bounding box center [530, 191] width 390 height 173
click at [623, 45] on div at bounding box center [631, 41] width 17 height 18
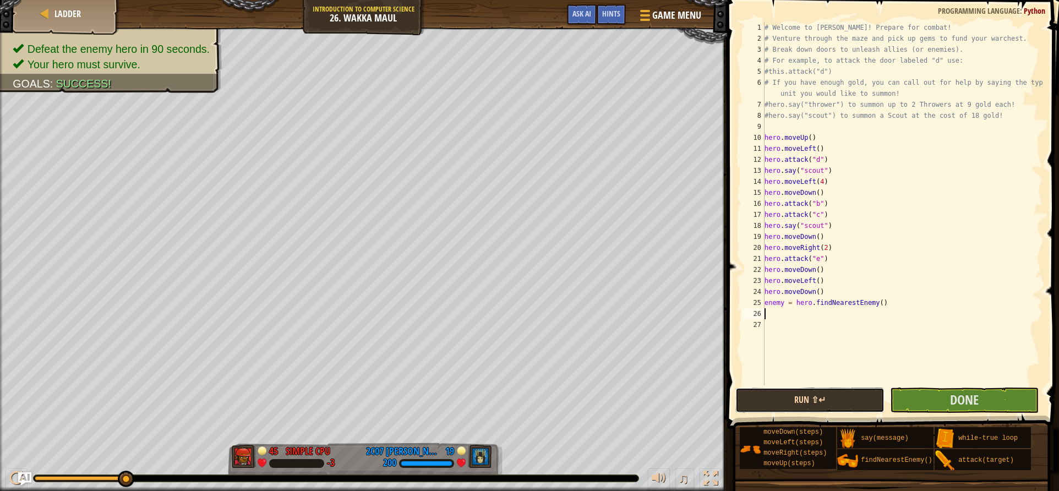
click at [831, 401] on button "Run ⇧↵" at bounding box center [809, 400] width 149 height 25
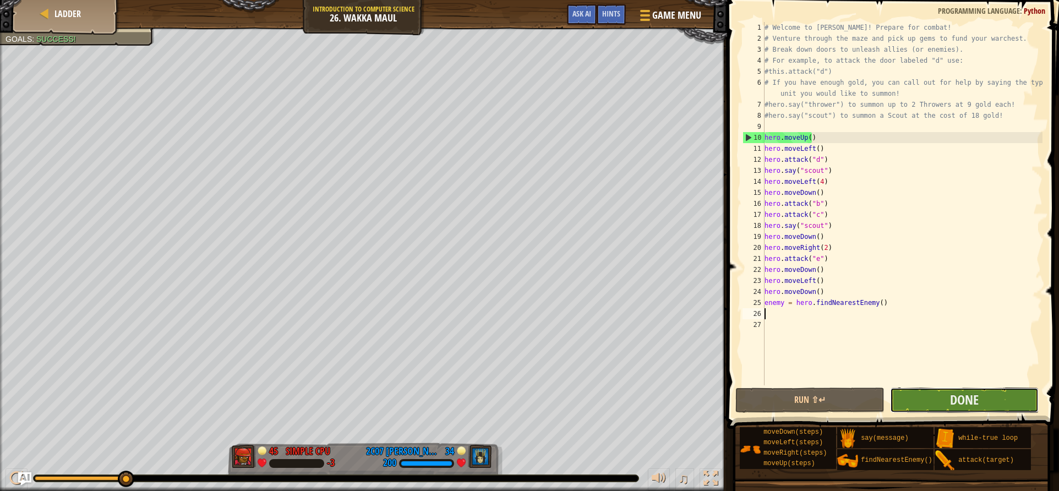
click at [989, 403] on button "Done" at bounding box center [964, 400] width 149 height 25
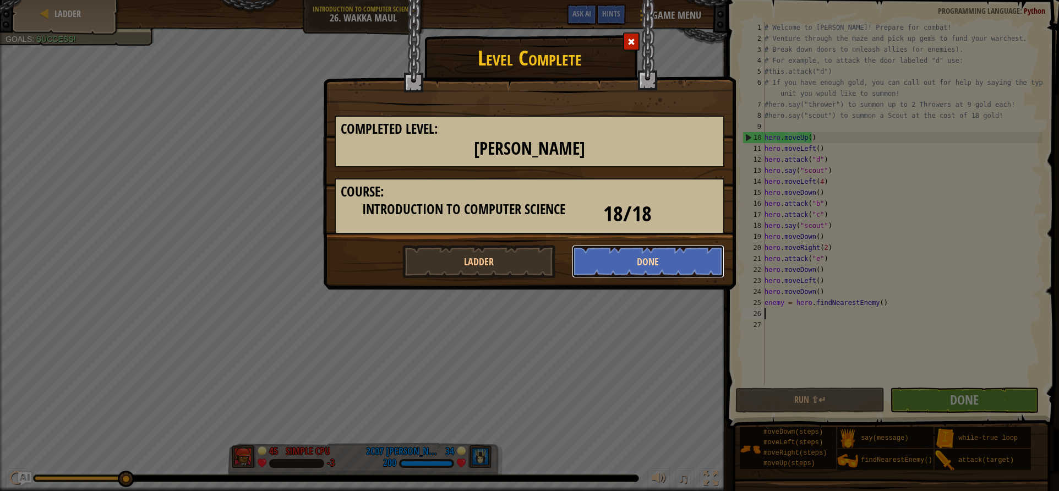
click at [586, 268] on button "Done" at bounding box center [648, 261] width 153 height 33
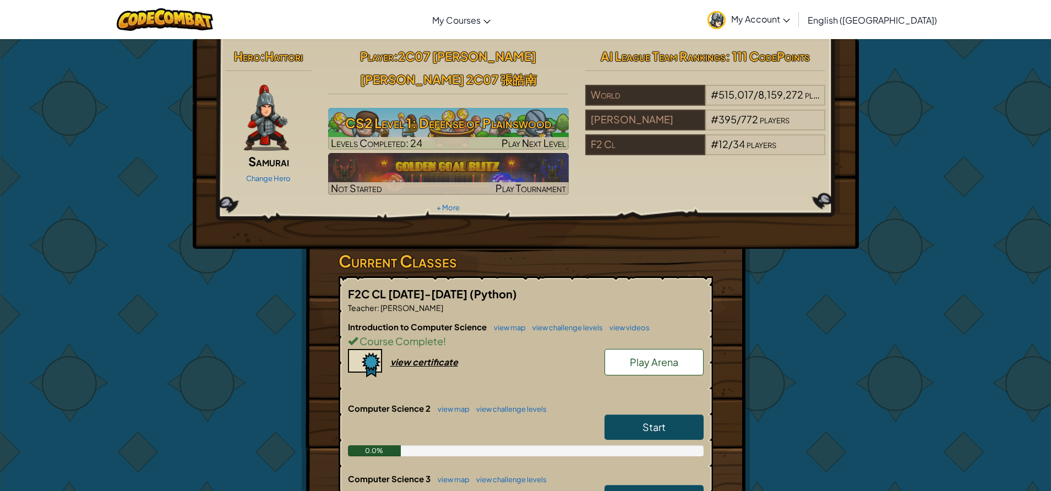
click at [631, 356] on span "Play Arena" at bounding box center [654, 362] width 48 height 13
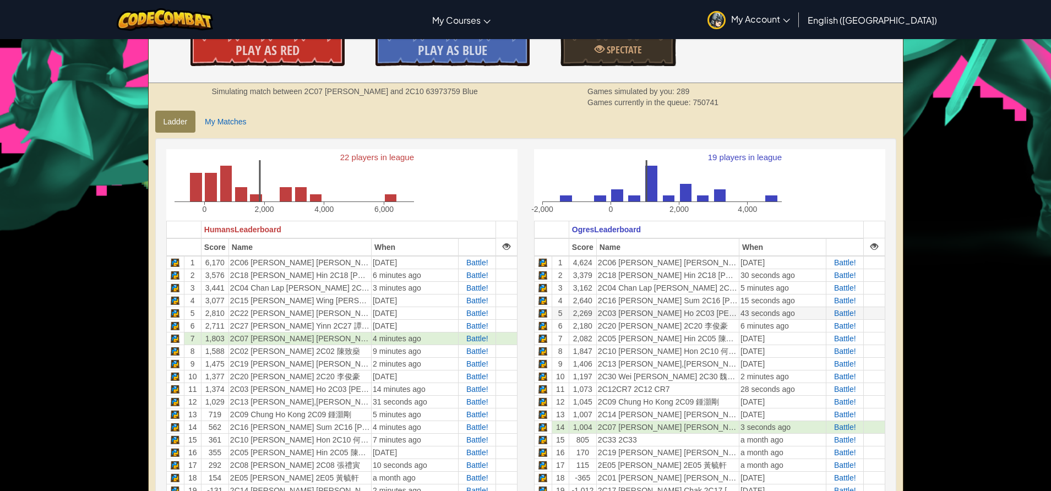
scroll to position [385, 0]
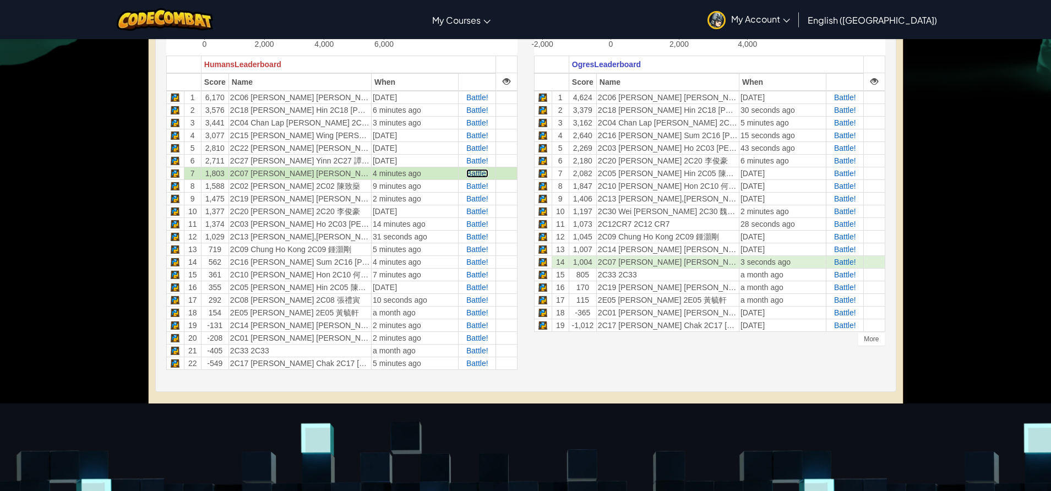
click at [474, 170] on span "Battle!" at bounding box center [477, 173] width 22 height 9
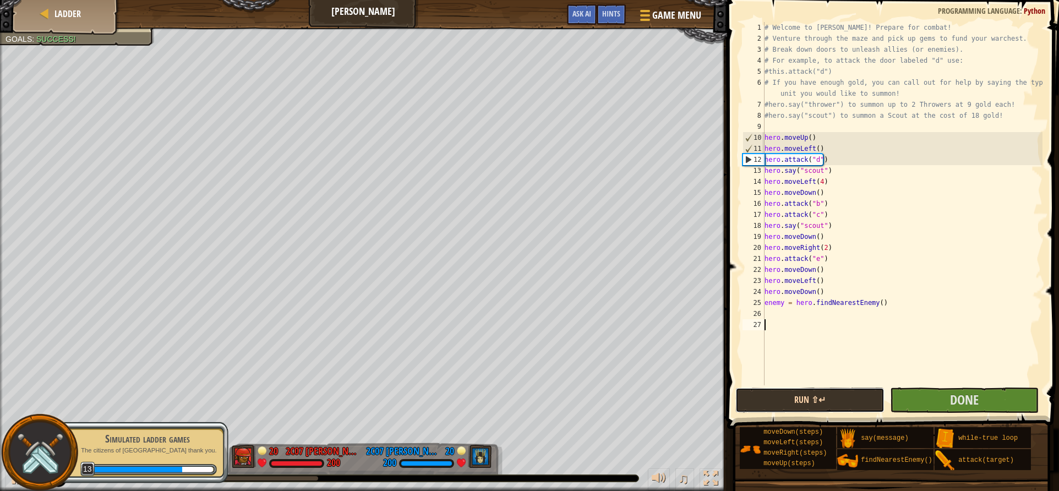
click at [843, 399] on button "Run ⇧↵" at bounding box center [809, 400] width 149 height 25
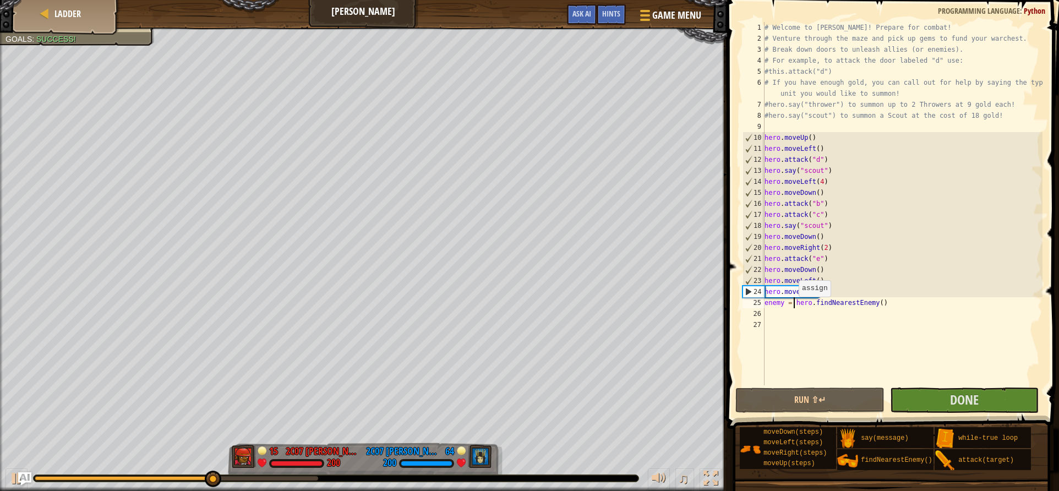
click at [793, 308] on div "# Welcome to [PERSON_NAME]! Prepare for combat! # Venture through the maze and …" at bounding box center [902, 214] width 280 height 385
drag, startPoint x: 821, startPoint y: 296, endPoint x: 764, endPoint y: 292, distance: 57.3
click at [764, 292] on div "enemy = hero.findNearestEnemy() 1 2 3 4 5 6 7 8 9 10 11 12 13 14 15 16 17 18 19…" at bounding box center [891, 203] width 302 height 363
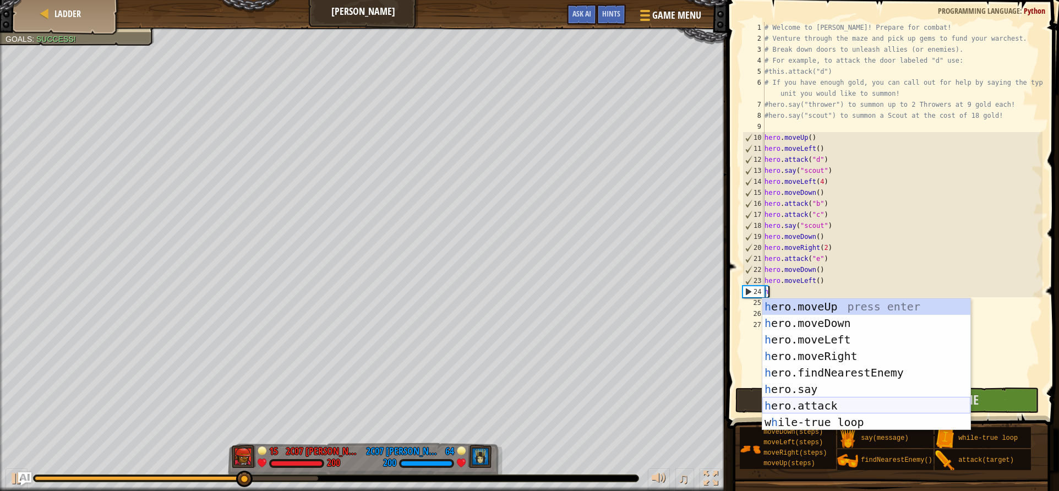
click at [811, 404] on div "h ero.moveUp press enter h ero.moveDown press enter h ero.moveLeft press enter …" at bounding box center [866, 380] width 208 height 165
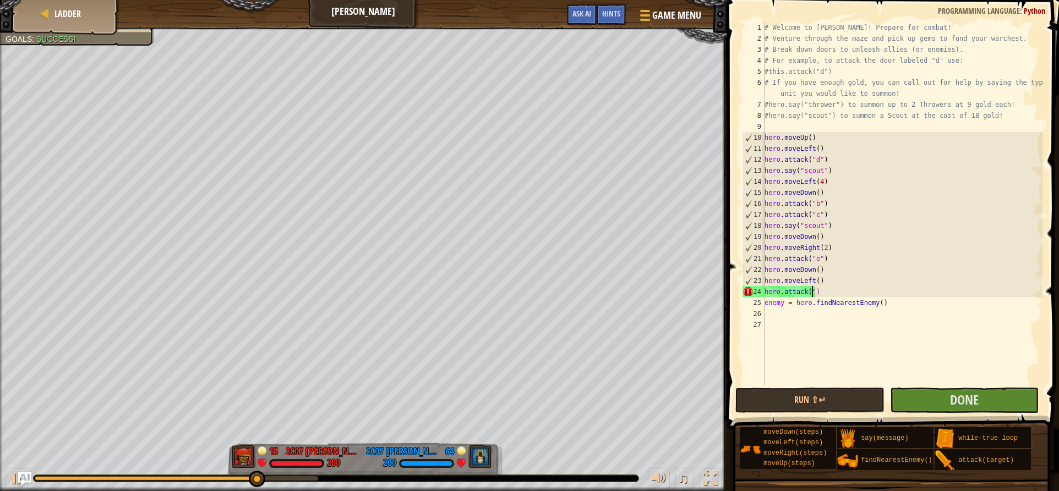
scroll to position [5, 4]
click at [879, 400] on button "Run ⇧↵" at bounding box center [809, 400] width 149 height 25
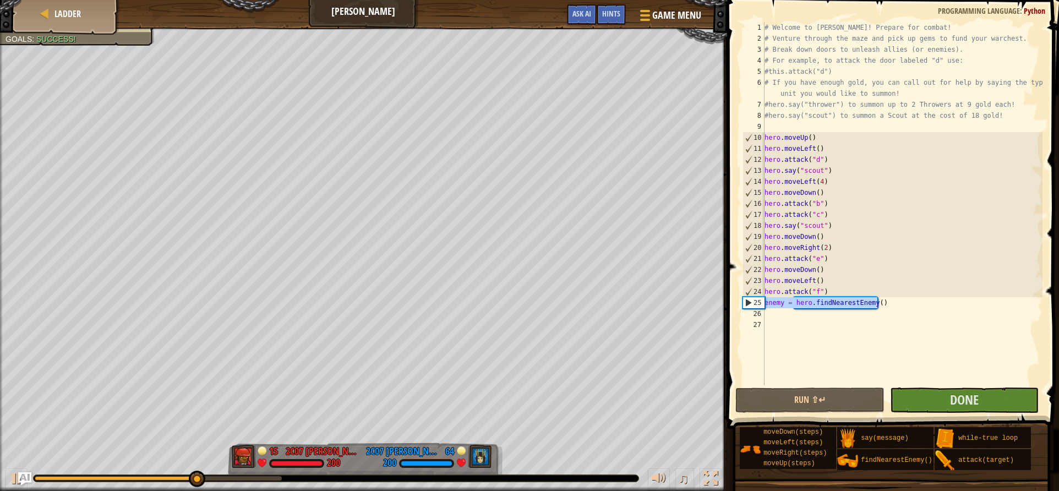
drag, startPoint x: 884, startPoint y: 306, endPoint x: 748, endPoint y: 302, distance: 136.0
click at [748, 302] on div "hero.attack("f") 1 2 3 4 5 6 7 8 9 10 11 12 13 14 15 16 17 18 19 20 21 22 23 24…" at bounding box center [891, 203] width 302 height 363
type textarea "enemy = hero.findNearestEnemy()"
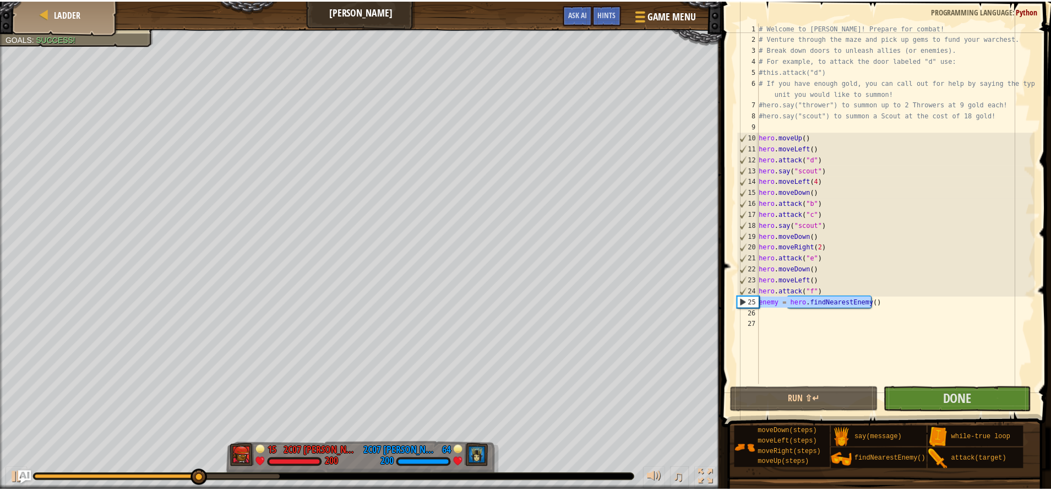
scroll to position [5, 0]
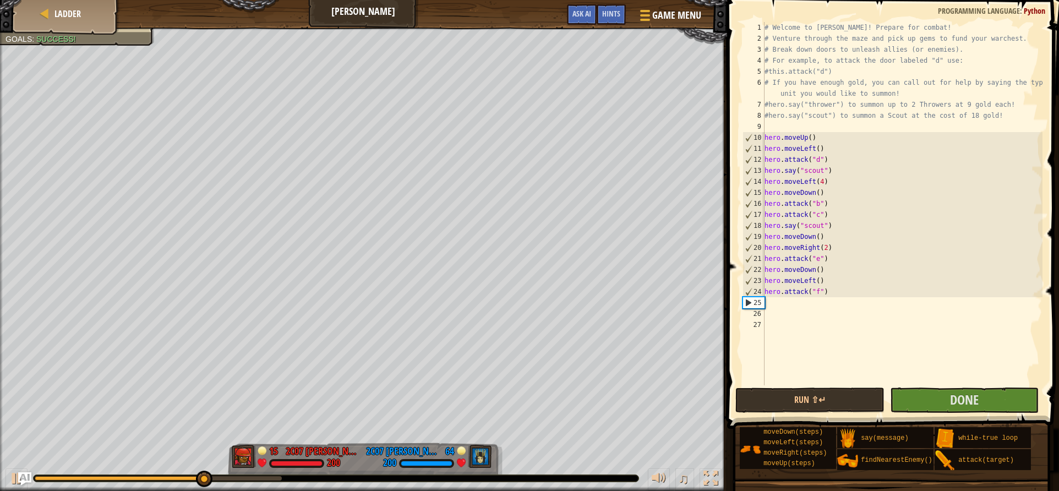
click at [776, 306] on div "# Welcome to [PERSON_NAME]! Prepare for combat! # Venture through the maze and …" at bounding box center [902, 214] width 280 height 385
click at [774, 303] on div "# Welcome to [PERSON_NAME]! Prepare for combat! # Venture through the maze and …" at bounding box center [902, 214] width 280 height 385
click at [788, 307] on div "# Welcome to [PERSON_NAME]! Prepare for combat! # Venture through the maze and …" at bounding box center [902, 214] width 280 height 385
click at [799, 306] on div "# Welcome to [PERSON_NAME]! Prepare for combat! # Venture through the maze and …" at bounding box center [902, 214] width 280 height 385
click at [767, 308] on div "# Welcome to [PERSON_NAME]! Prepare for combat! # Venture through the maze and …" at bounding box center [902, 214] width 280 height 385
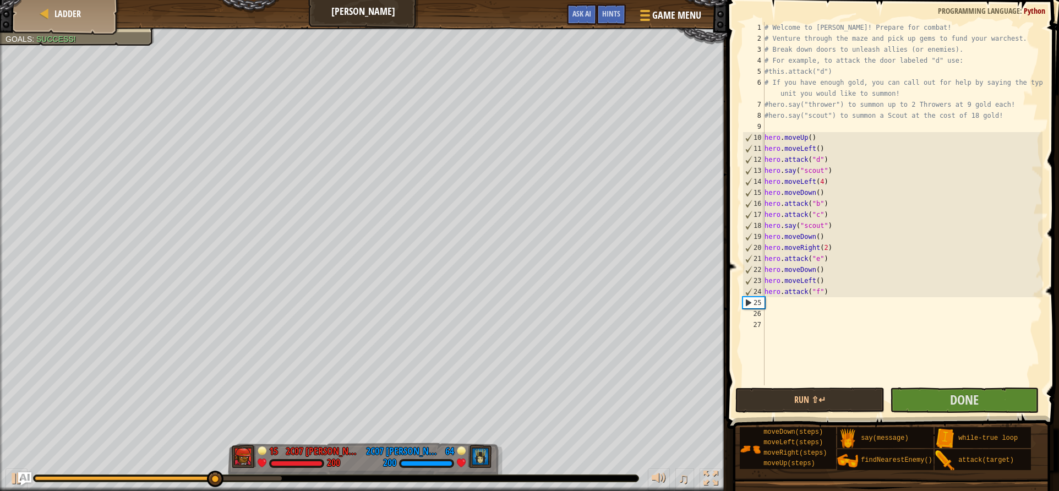
click at [765, 307] on div "# Welcome to [PERSON_NAME]! Prepare for combat! # Venture through the maze and …" at bounding box center [902, 214] width 280 height 385
click at [768, 306] on div "# Welcome to [PERSON_NAME]! Prepare for combat! # Venture through the maze and …" at bounding box center [902, 214] width 280 height 385
click at [759, 303] on div "25" at bounding box center [753, 302] width 21 height 11
click at [768, 303] on div "# Welcome to [PERSON_NAME]! Prepare for combat! # Venture through the maze and …" at bounding box center [902, 214] width 280 height 385
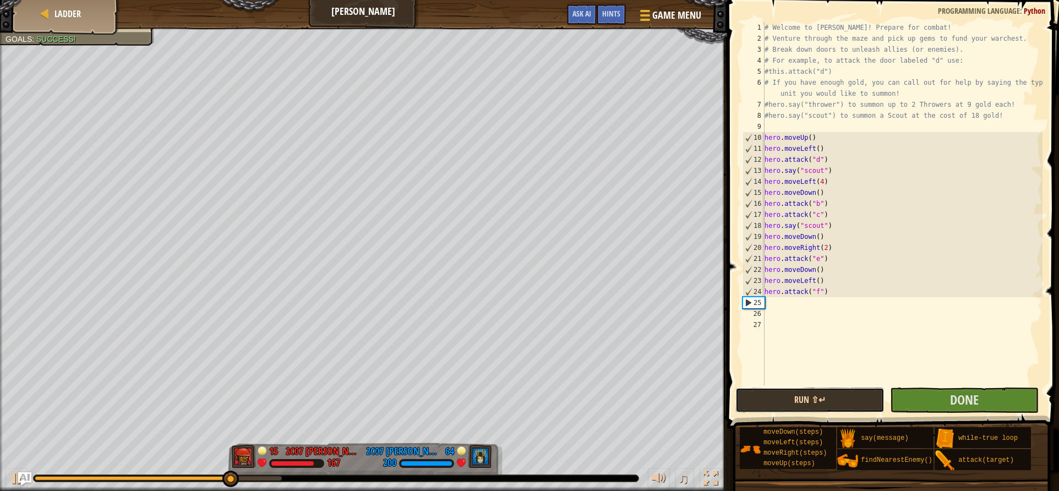
click at [842, 395] on button "Run ⇧↵" at bounding box center [809, 400] width 149 height 25
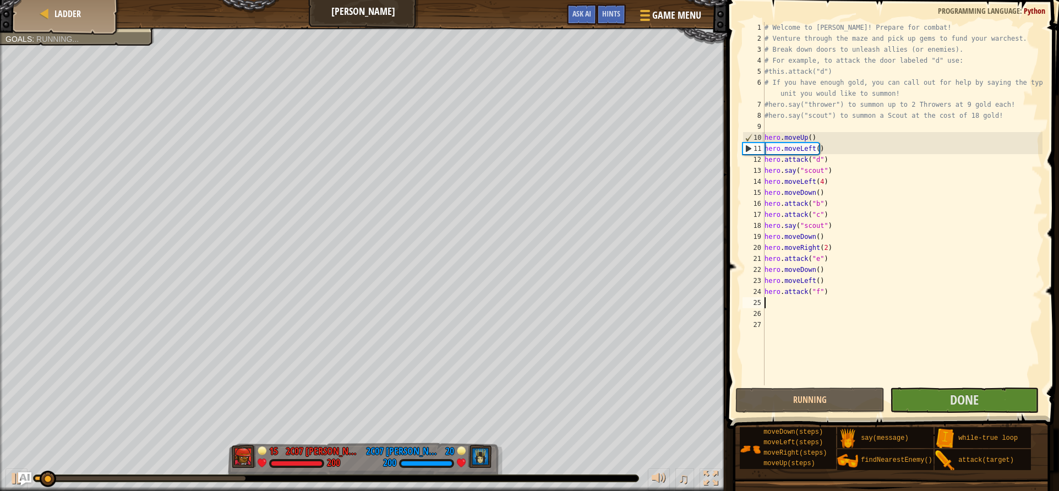
click at [772, 304] on div "# Welcome to [PERSON_NAME]! Prepare for combat! # Venture through the maze and …" at bounding box center [902, 214] width 280 height 385
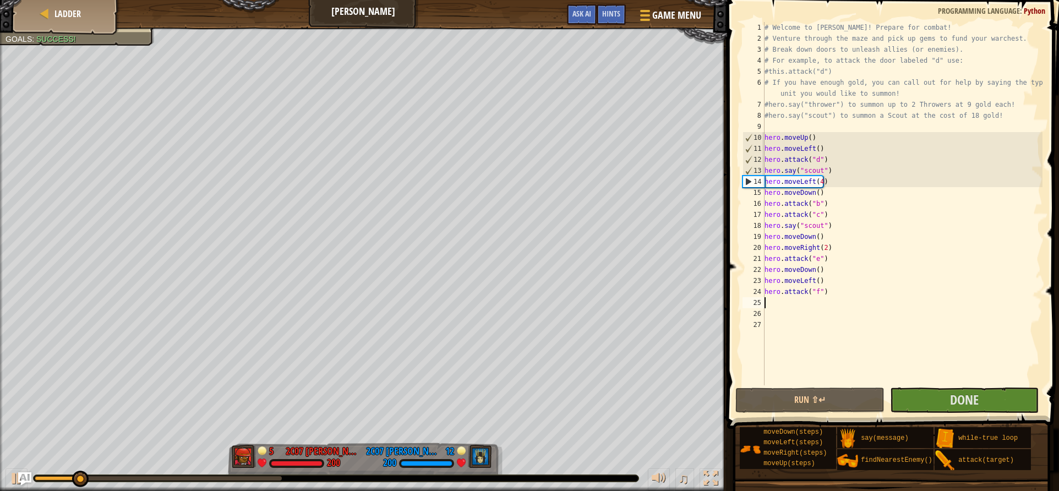
type textarea "h"
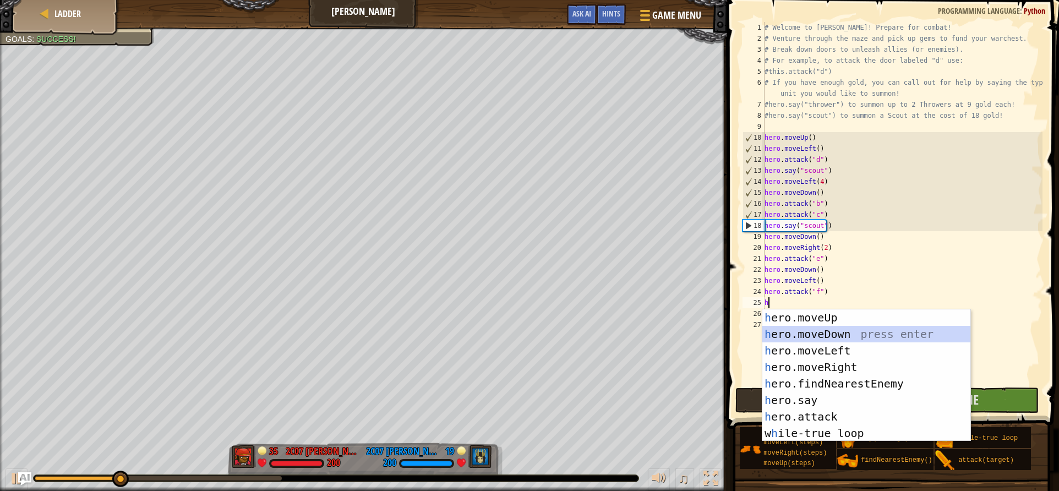
click at [798, 334] on div "h ero.moveUp press enter h ero.moveDown press enter h ero.moveLeft press enter …" at bounding box center [866, 391] width 208 height 165
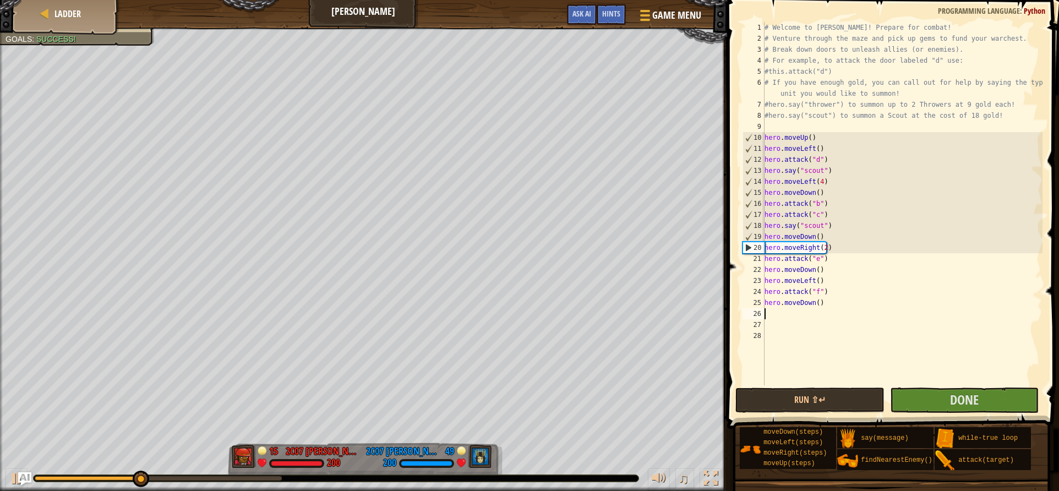
type textarea "h"
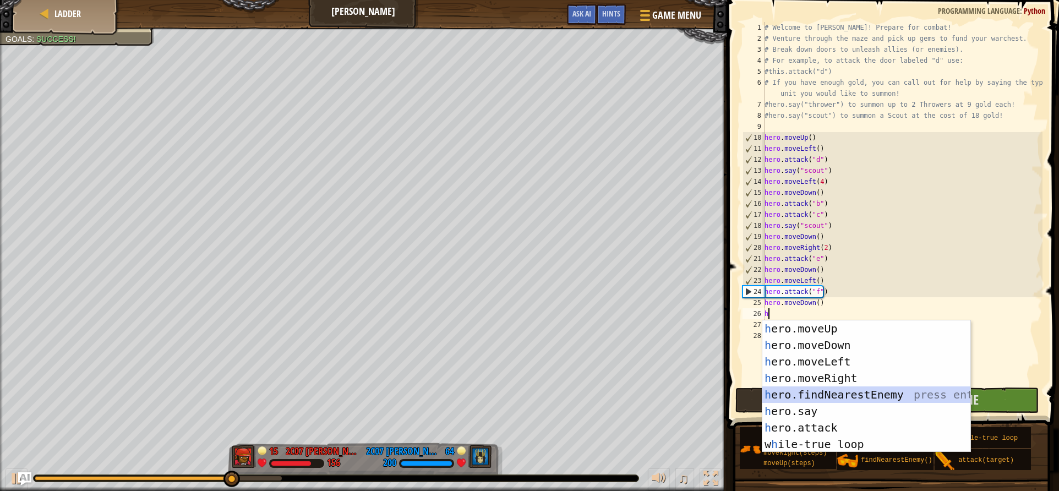
click at [815, 399] on div "h ero.moveUp press enter h ero.moveDown press enter h ero.moveLeft press enter …" at bounding box center [866, 402] width 208 height 165
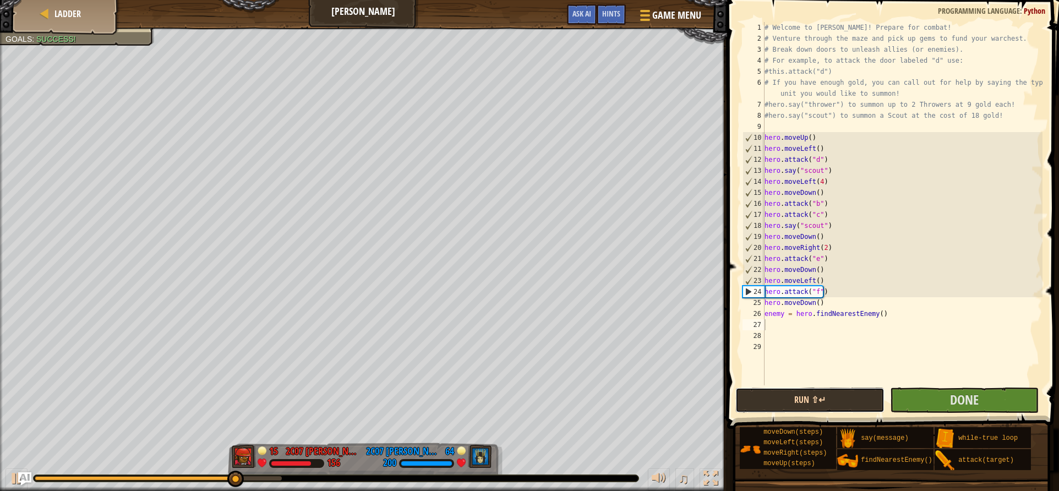
click at [832, 400] on button "Run ⇧↵" at bounding box center [809, 400] width 149 height 25
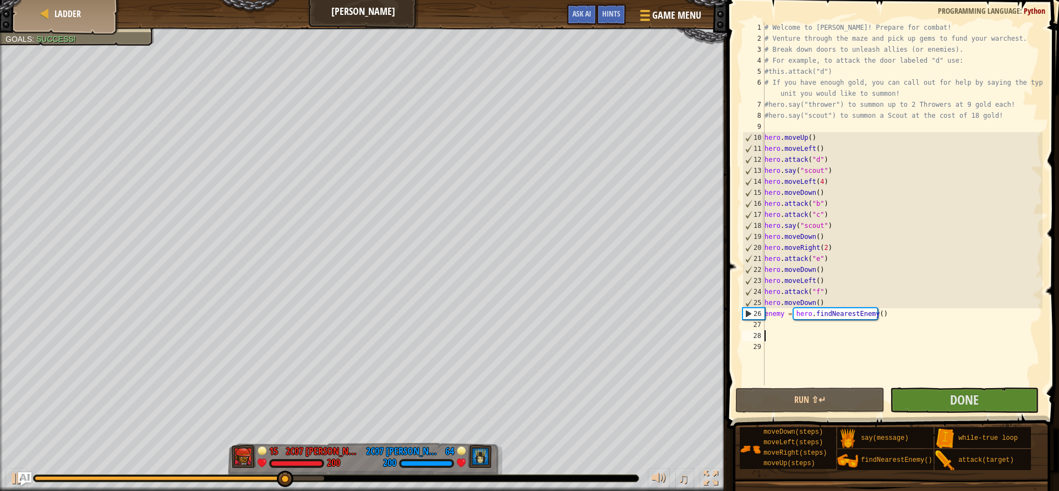
click at [772, 334] on div "# Welcome to [PERSON_NAME]! Prepare for combat! # Venture through the maze and …" at bounding box center [902, 214] width 280 height 385
click at [770, 328] on div "# Welcome to [PERSON_NAME]! Prepare for combat! # Venture through the maze and …" at bounding box center [902, 214] width 280 height 385
click at [919, 404] on button "Done" at bounding box center [964, 400] width 149 height 25
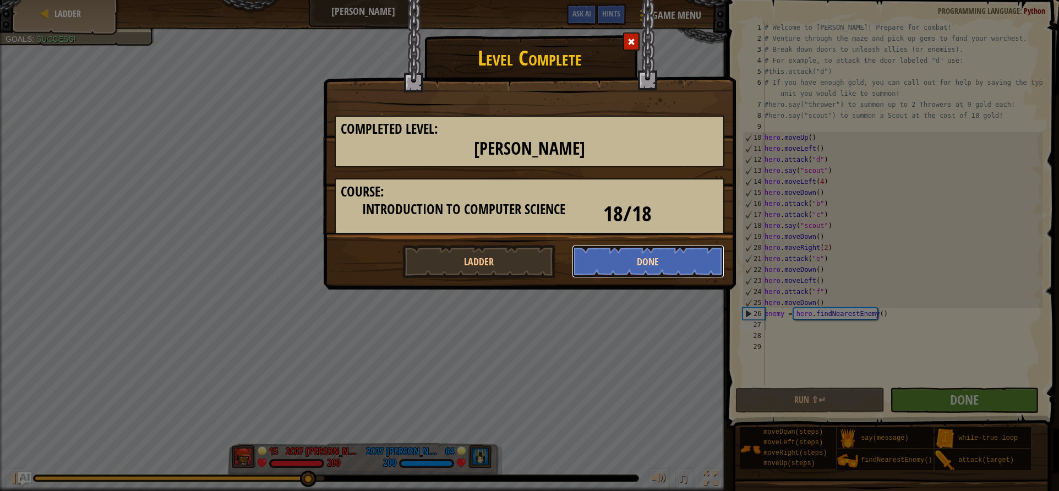
click at [594, 263] on button "Done" at bounding box center [648, 261] width 153 height 33
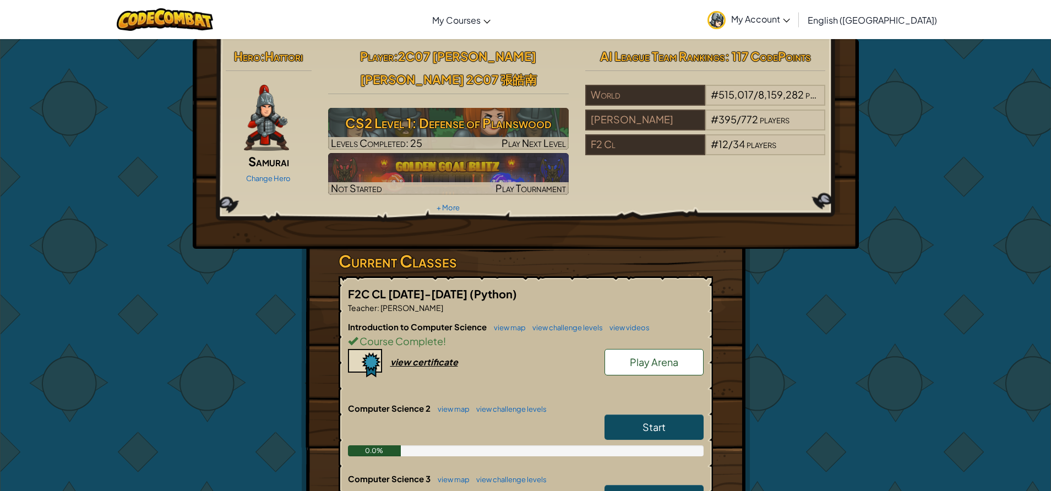
click at [630, 356] on span "Play Arena" at bounding box center [654, 362] width 48 height 13
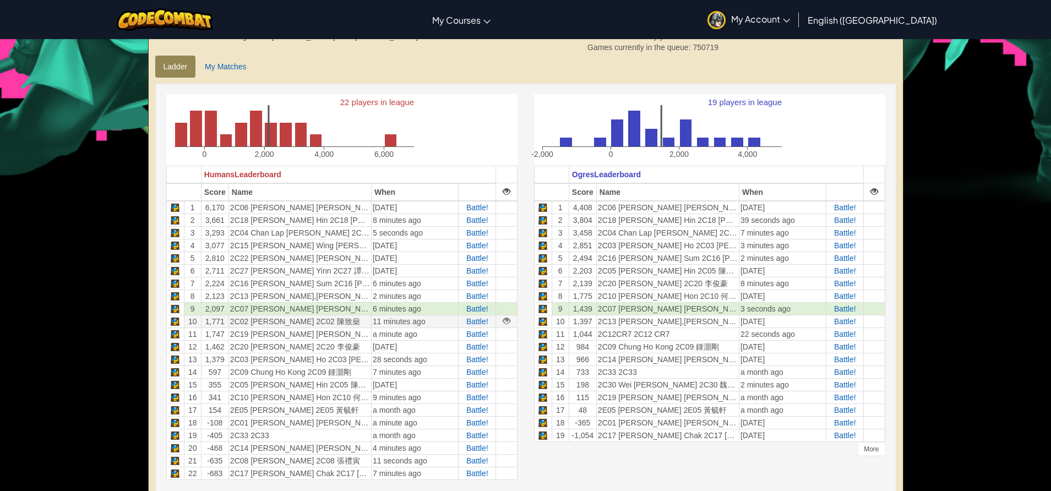
scroll to position [330, 0]
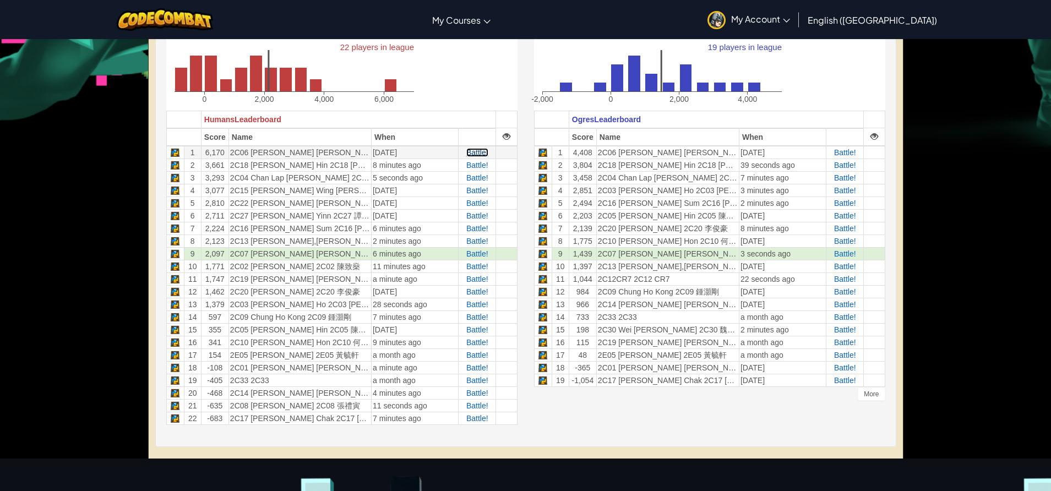
click at [475, 155] on span "Battle!" at bounding box center [477, 152] width 22 height 9
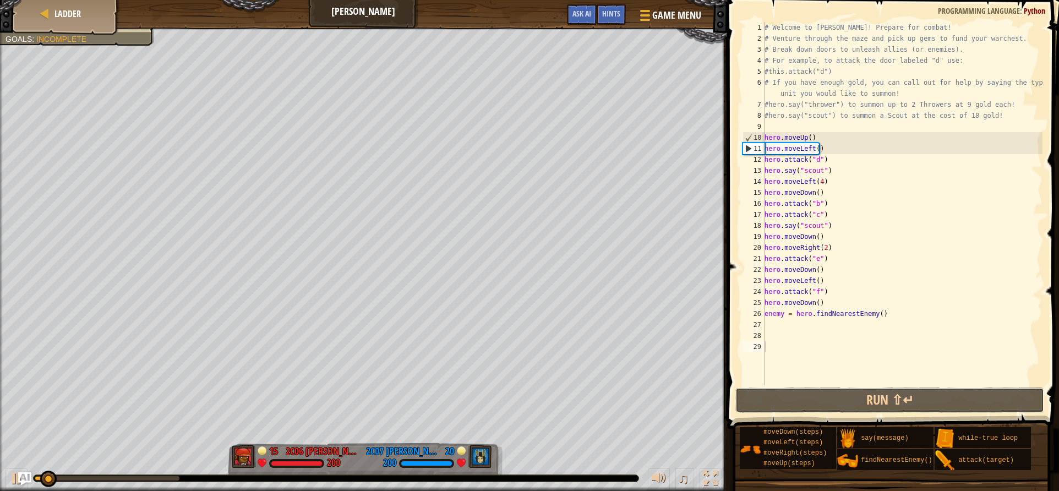
drag, startPoint x: 857, startPoint y: 407, endPoint x: 846, endPoint y: 379, distance: 30.7
click at [856, 405] on button "Run ⇧↵" at bounding box center [889, 400] width 309 height 25
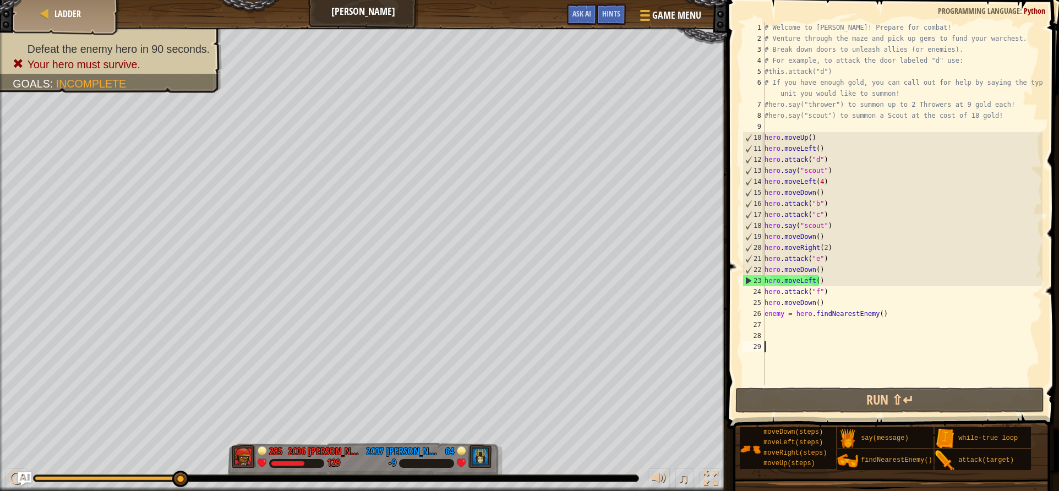
click at [95, 475] on div at bounding box center [336, 479] width 606 height 8
click at [96, 482] on div "♫" at bounding box center [363, 475] width 727 height 33
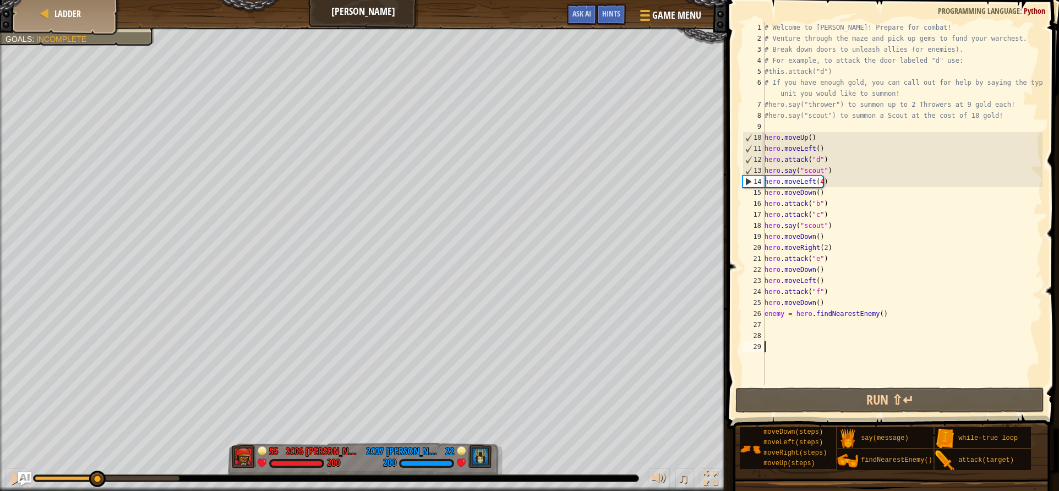
click at [96, 479] on div at bounding box center [66, 478] width 62 height 4
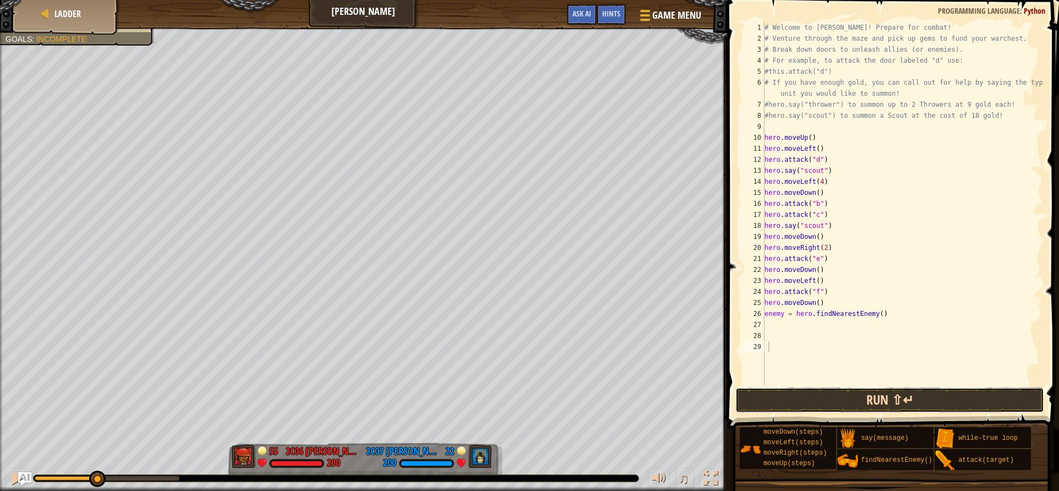
click at [798, 401] on button "Run ⇧↵" at bounding box center [889, 400] width 309 height 25
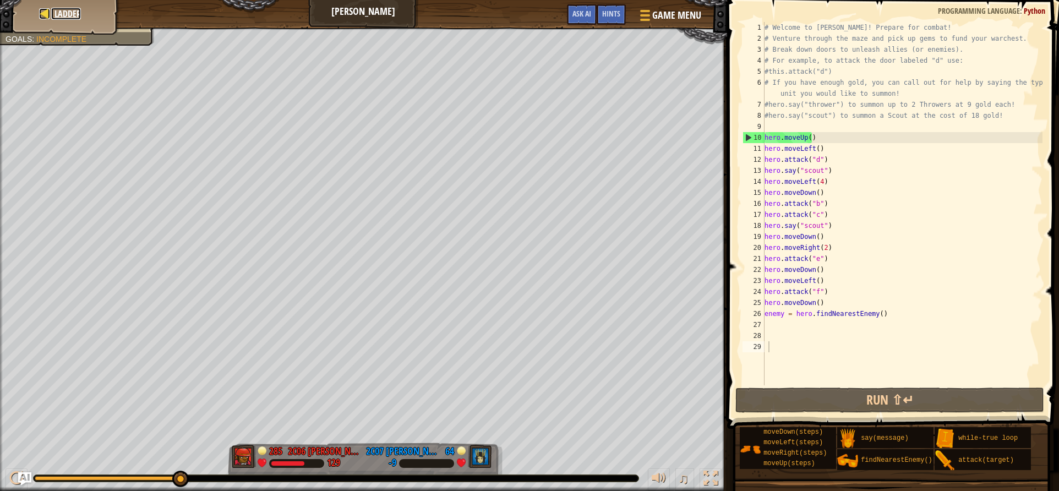
click at [46, 13] on div at bounding box center [44, 13] width 11 height 11
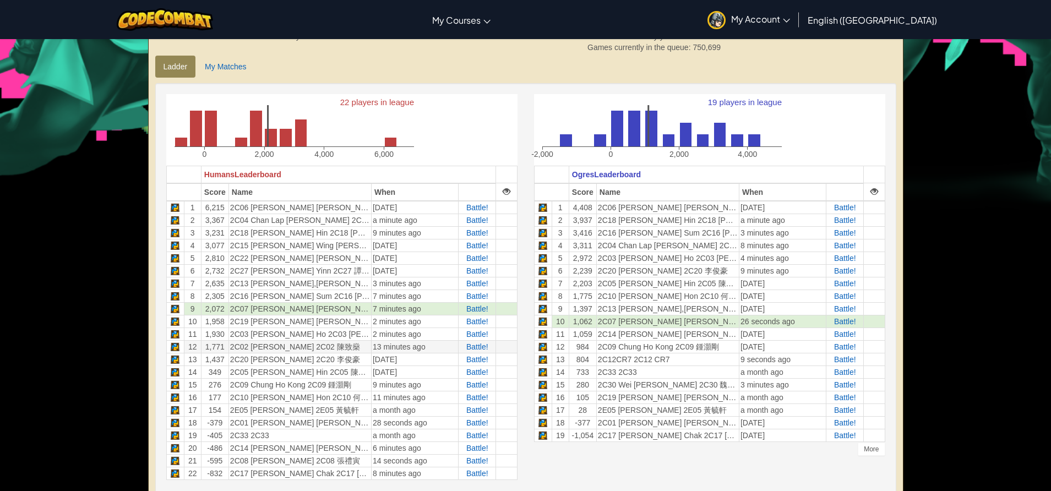
scroll to position [330, 0]
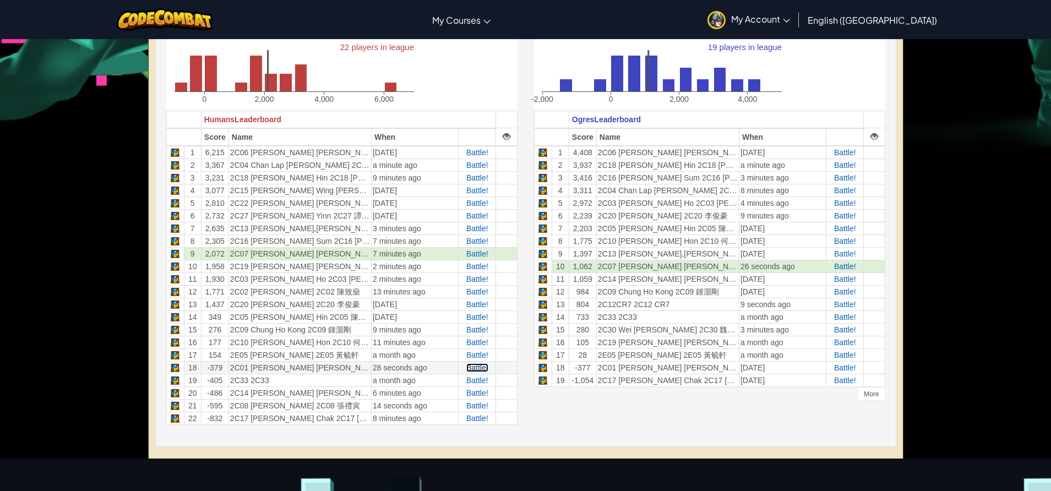
click at [480, 366] on span "Battle!" at bounding box center [477, 367] width 22 height 9
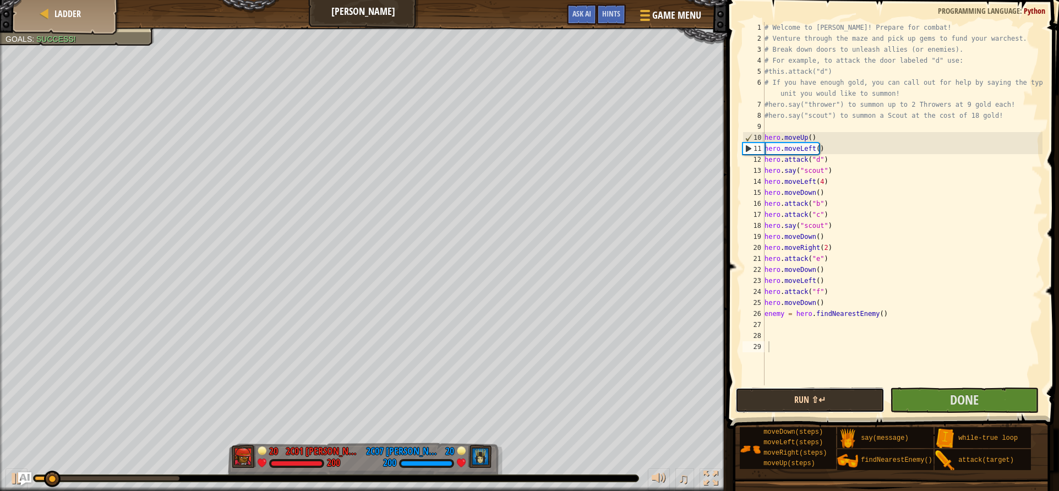
click at [852, 407] on button "Run ⇧↵" at bounding box center [809, 400] width 149 height 25
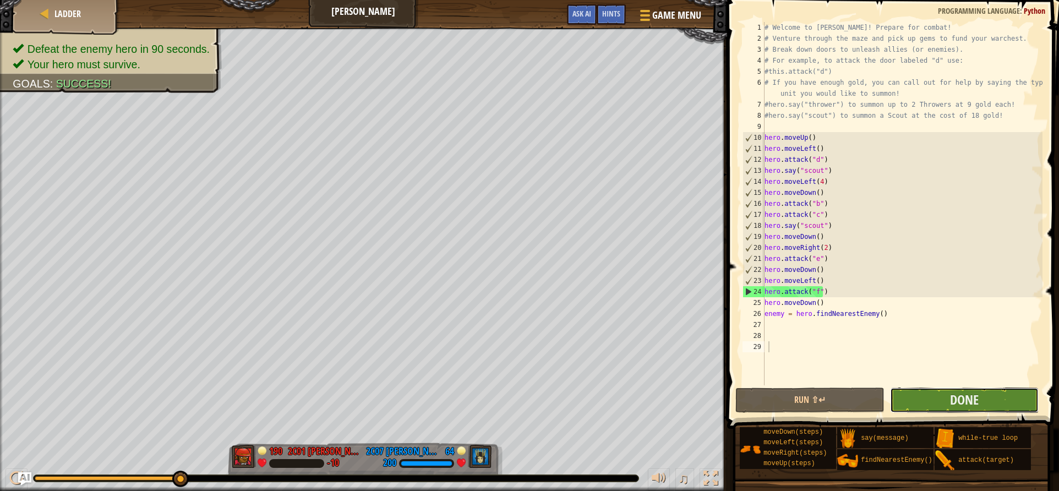
click at [967, 388] on button "Done" at bounding box center [964, 400] width 149 height 25
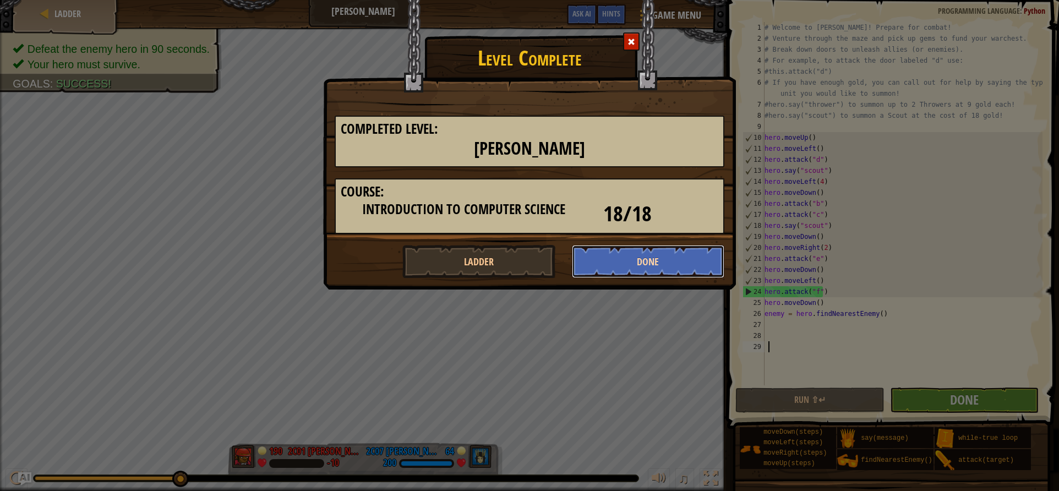
click at [602, 273] on button "Done" at bounding box center [648, 261] width 153 height 33
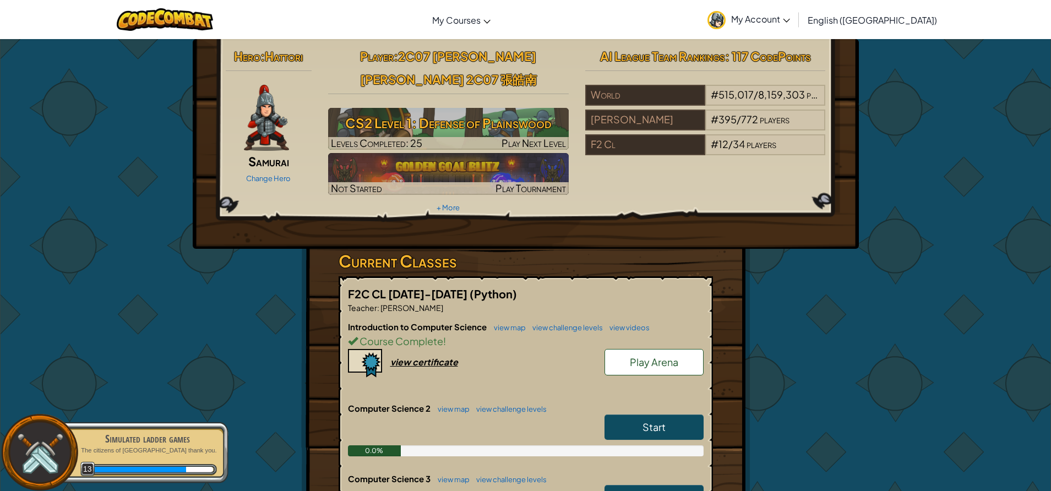
click at [647, 349] on link "Play Arena" at bounding box center [653, 362] width 99 height 26
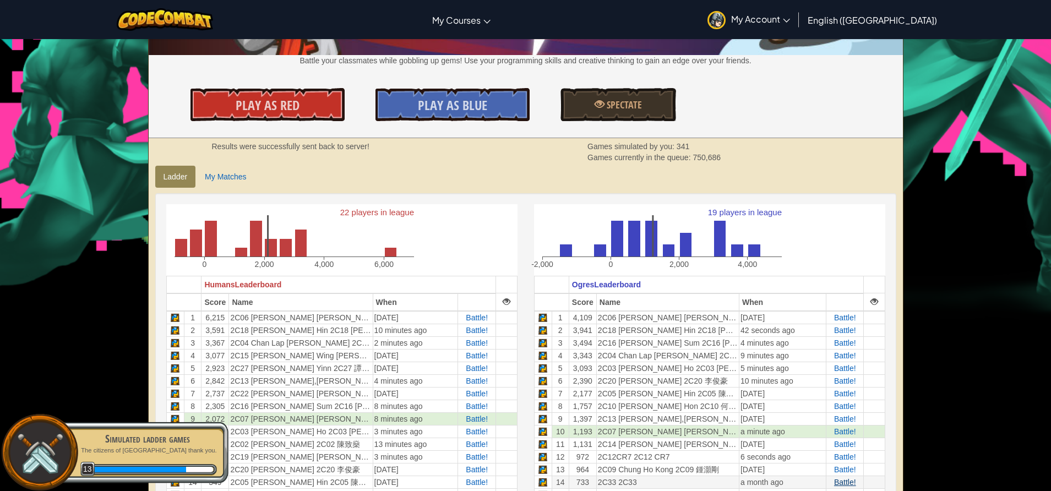
scroll to position [275, 0]
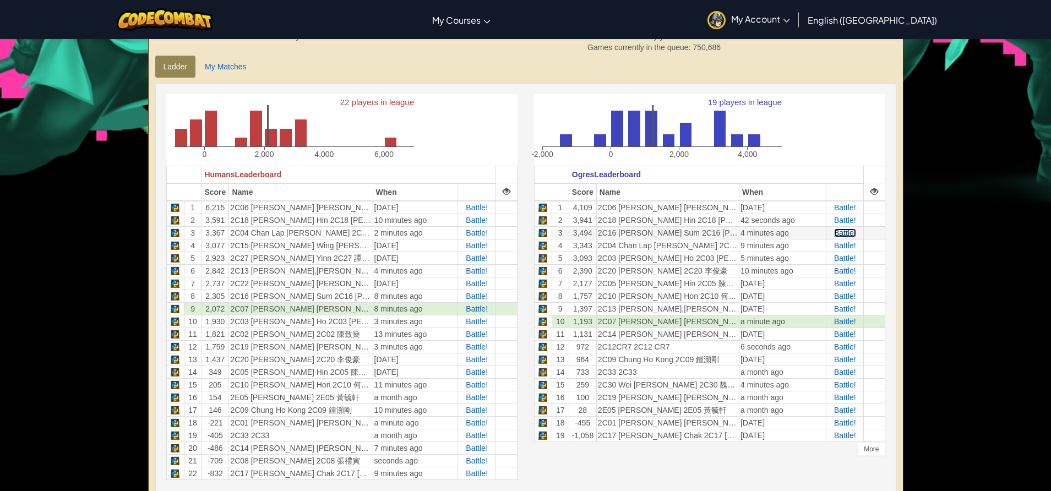
click at [839, 234] on span "Battle!" at bounding box center [845, 232] width 22 height 9
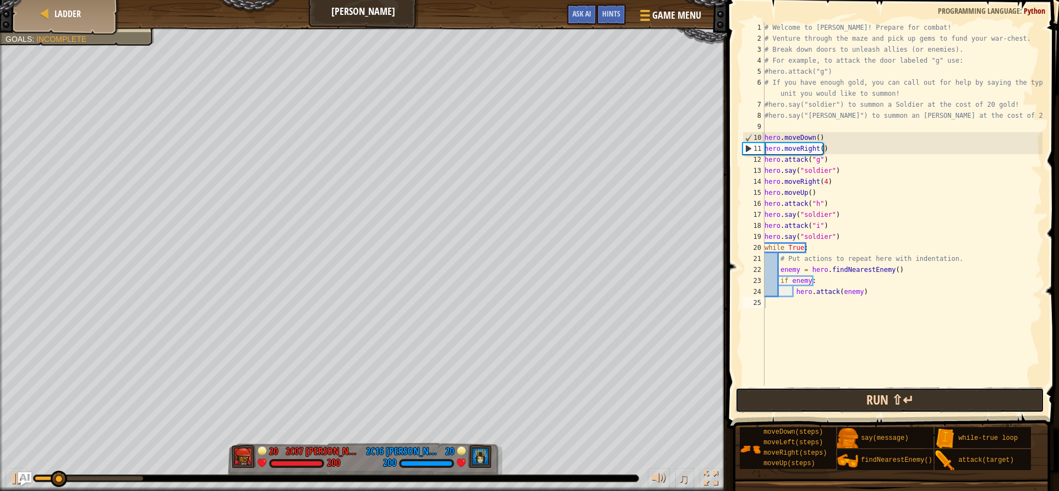
click at [883, 394] on button "Run ⇧↵" at bounding box center [889, 400] width 309 height 25
